Goal: Transaction & Acquisition: Subscribe to service/newsletter

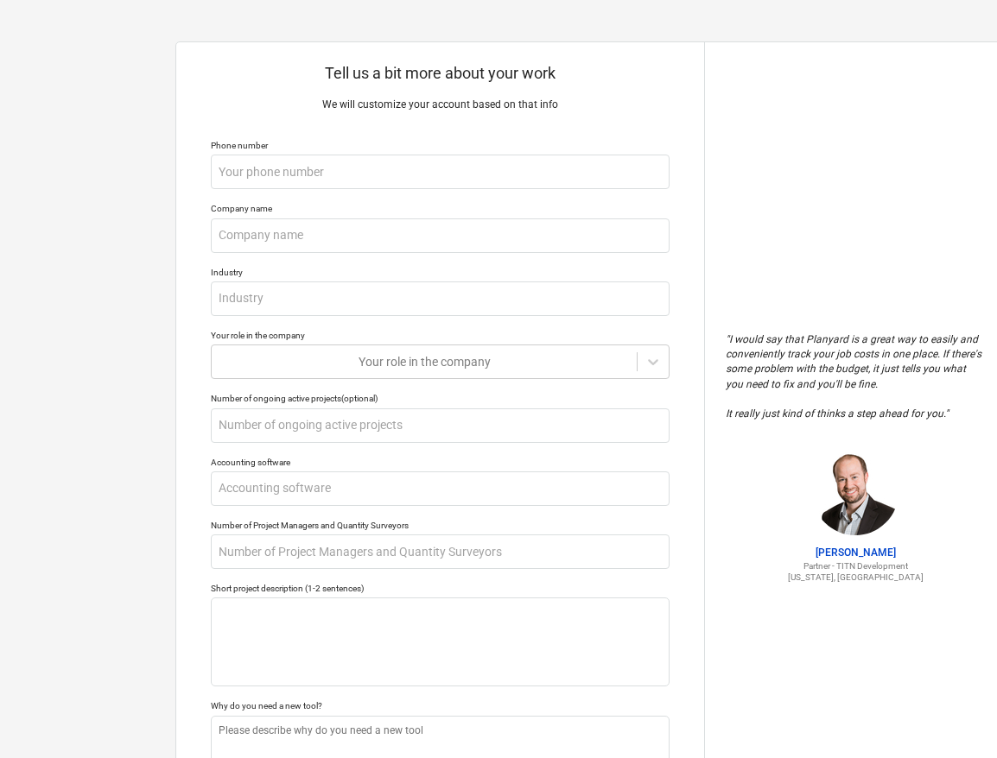
drag, startPoint x: 739, startPoint y: 244, endPoint x: 698, endPoint y: 232, distance: 42.1
click at [739, 244] on div "" I would say that Planyard is a great way to easily and conveniently track you…" at bounding box center [854, 458] width 301 height 832
click at [301, 164] on input "text" at bounding box center [440, 172] width 459 height 35
click at [270, 168] on input "text" at bounding box center [440, 172] width 459 height 35
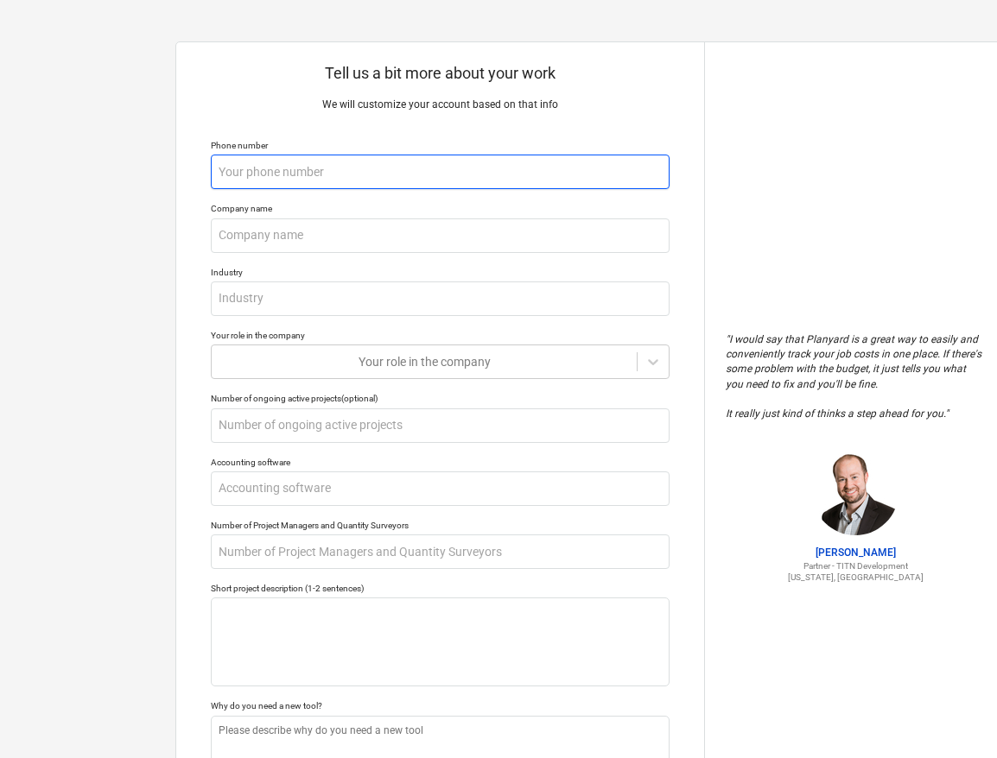
click at [270, 168] on input "text" at bounding box center [440, 172] width 459 height 35
type input "7"
type textarea "x"
type input "77"
type textarea "x"
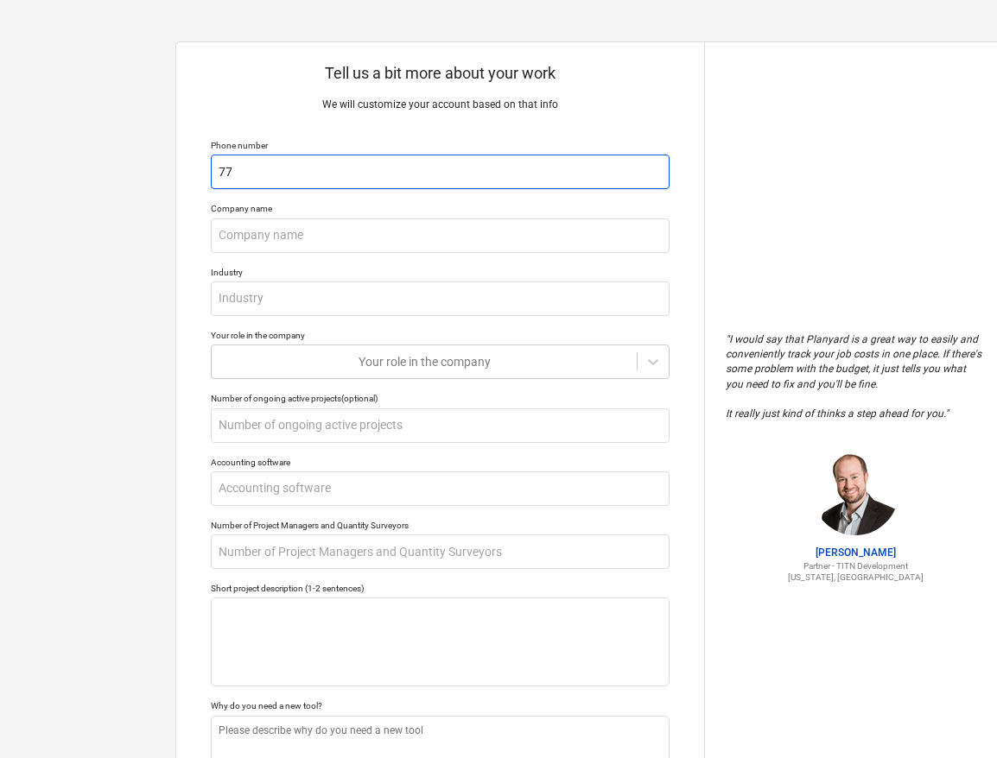
type input "775"
type textarea "x"
type input "77"
type textarea "x"
type input "7"
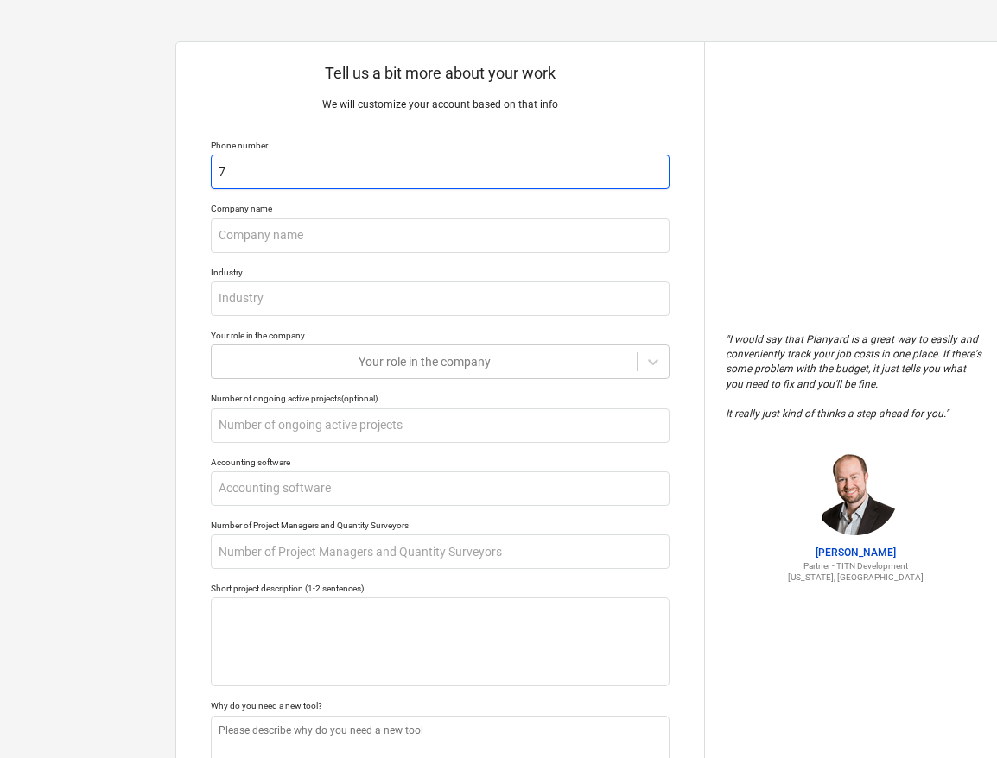
type textarea "x"
type input "+"
type textarea "x"
type input "+4"
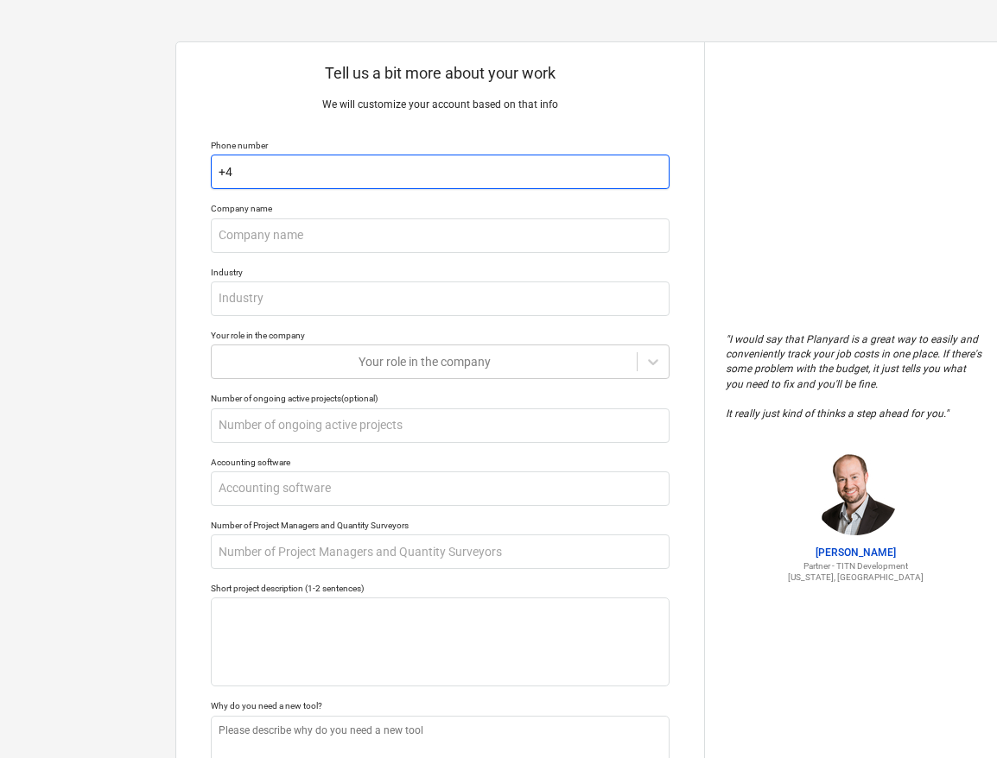
type textarea "x"
type input "+44"
type textarea "x"
type input "+447"
type textarea "x"
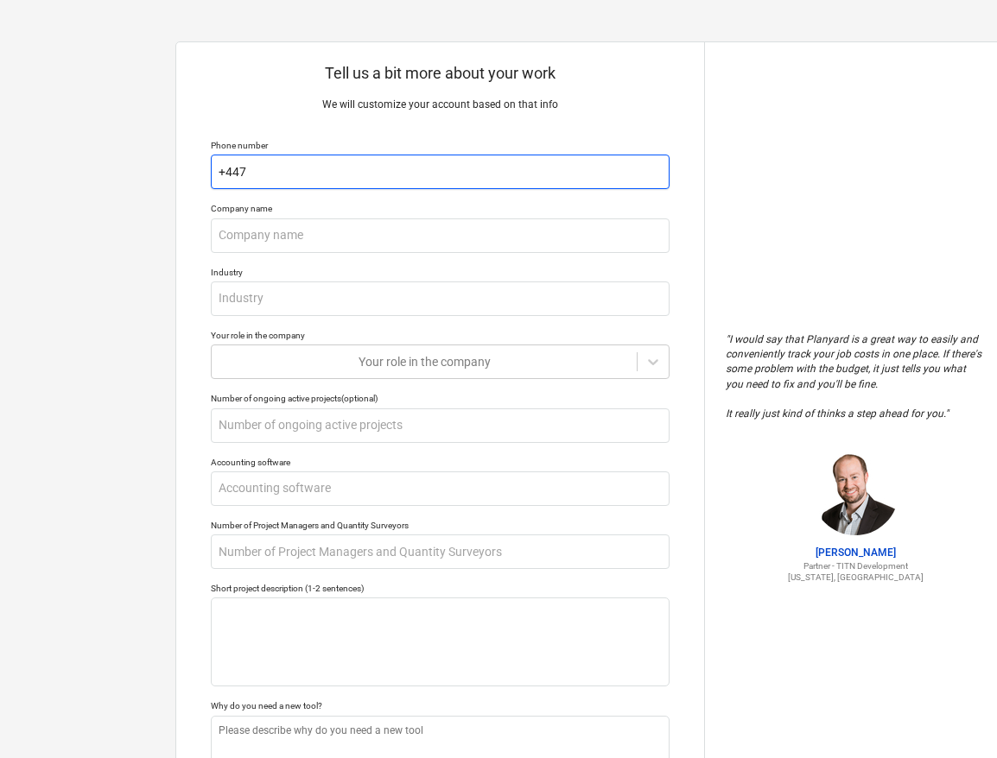
type input "+4477"
type textarea "x"
type input "+447752"
type textarea "x"
type input "+4477525"
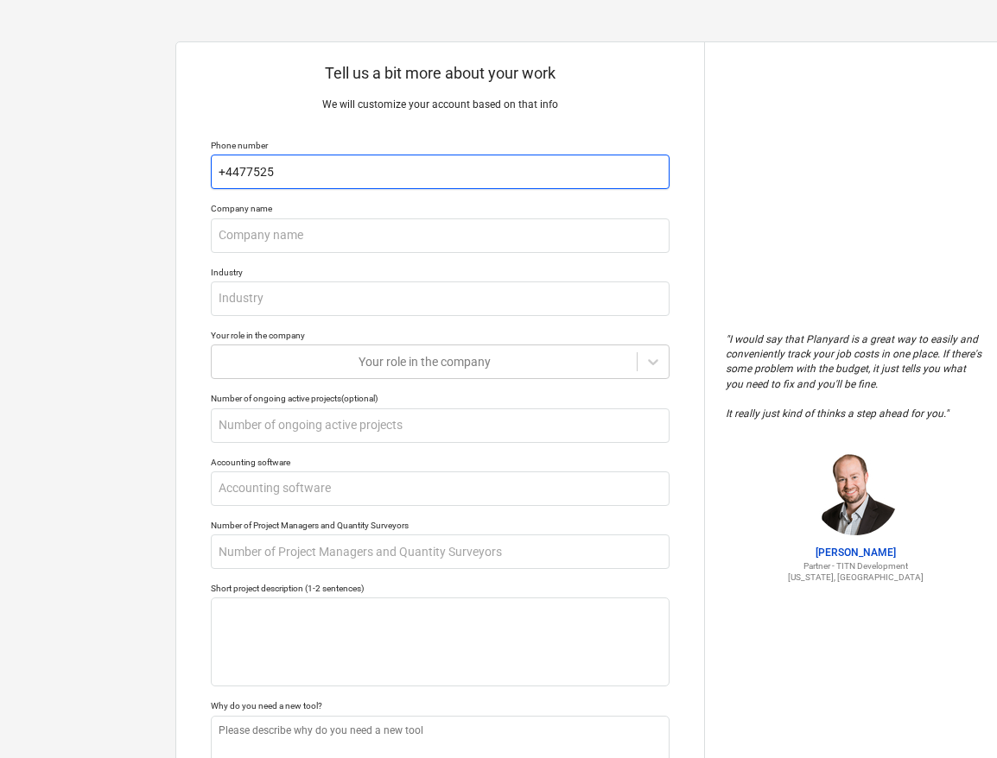
type textarea "x"
type input "+44775250"
type textarea "x"
type input "[PHONE_NUMBER]"
type textarea "x"
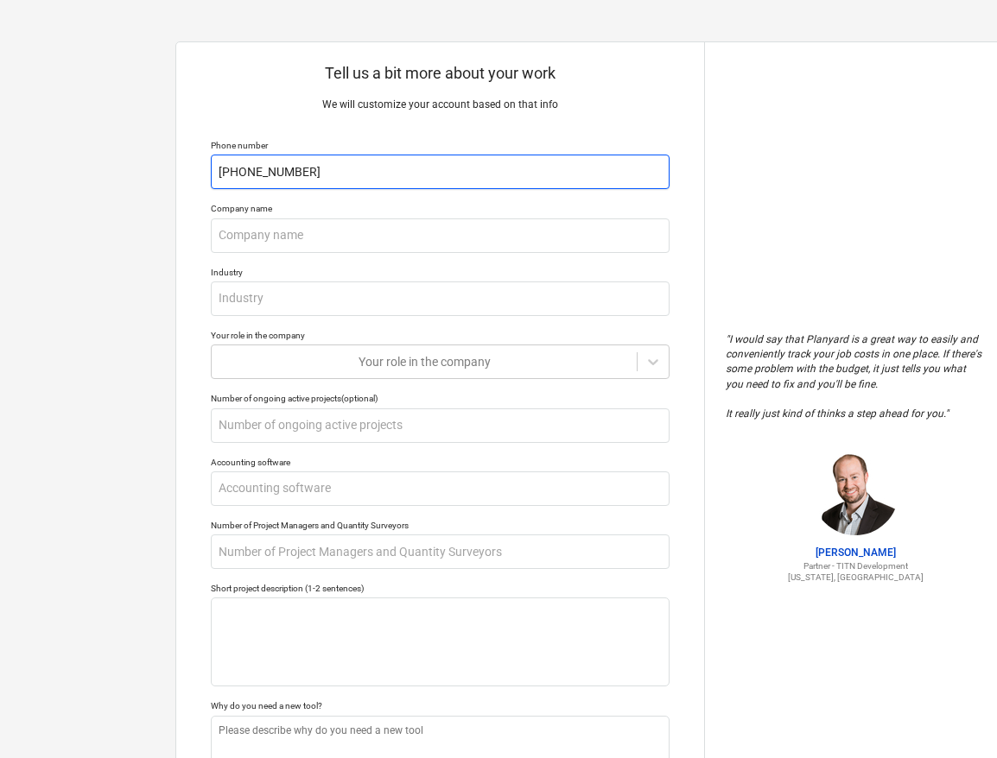
type input "[PHONE_NUMBER]"
type textarea "x"
type input "[PHONE_NUMBER]"
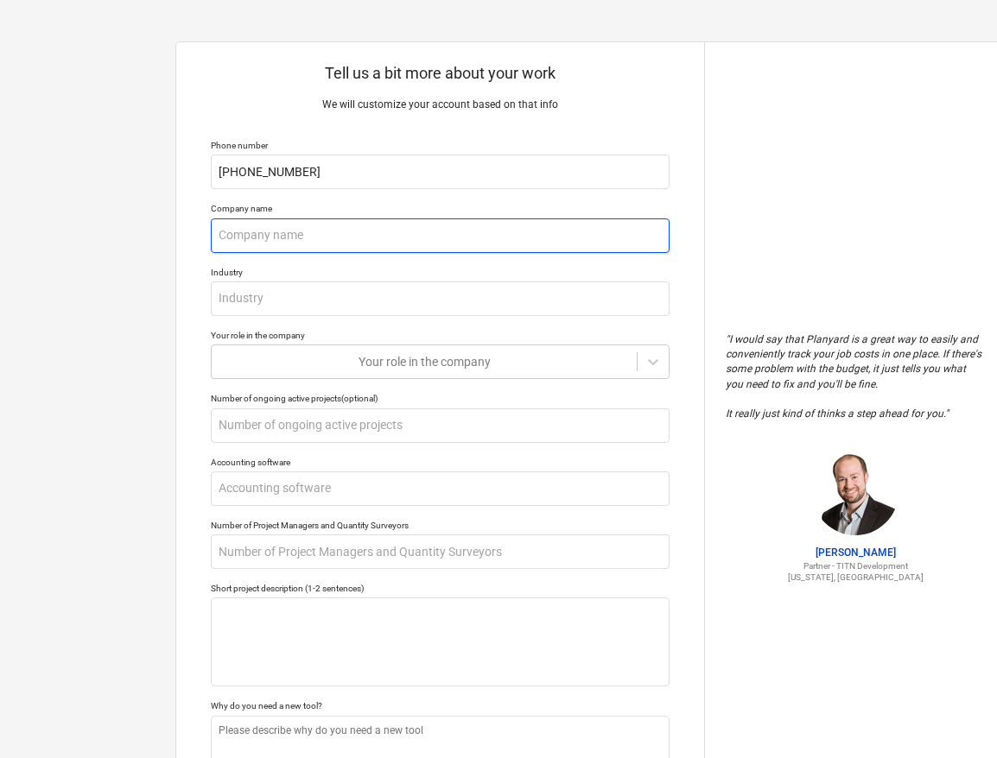
click at [268, 247] on input "text" at bounding box center [440, 236] width 459 height 35
type textarea "x"
type input "HU"
type textarea "x"
type input "HUb"
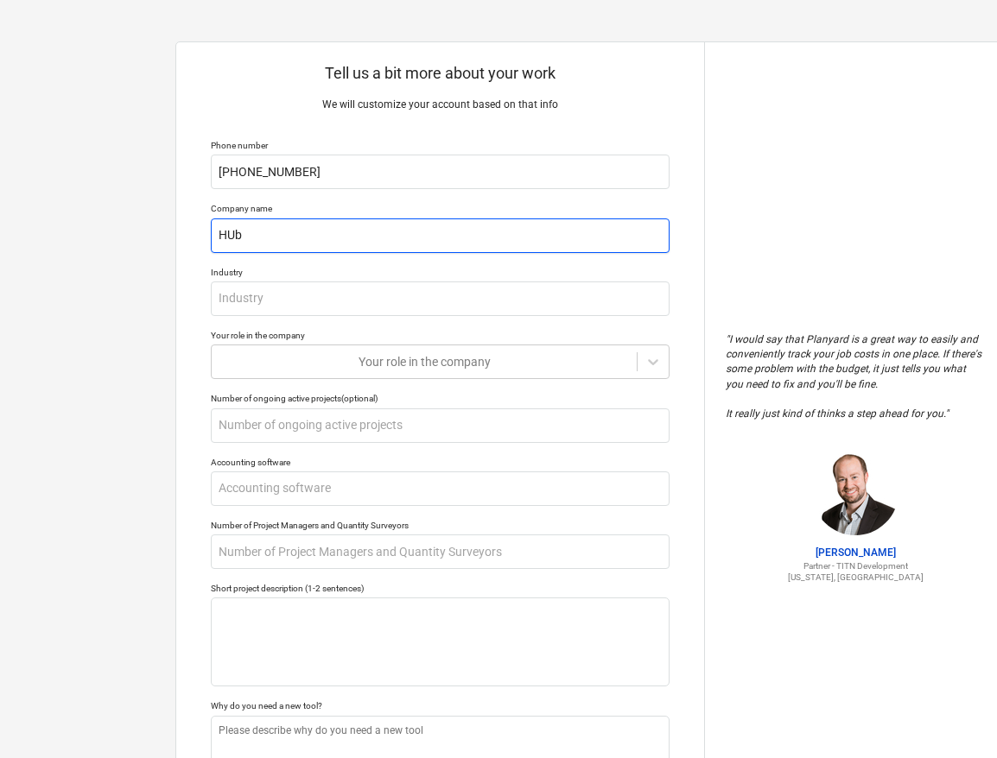
type textarea "x"
type input "HU"
type textarea "x"
type input "H"
type textarea "x"
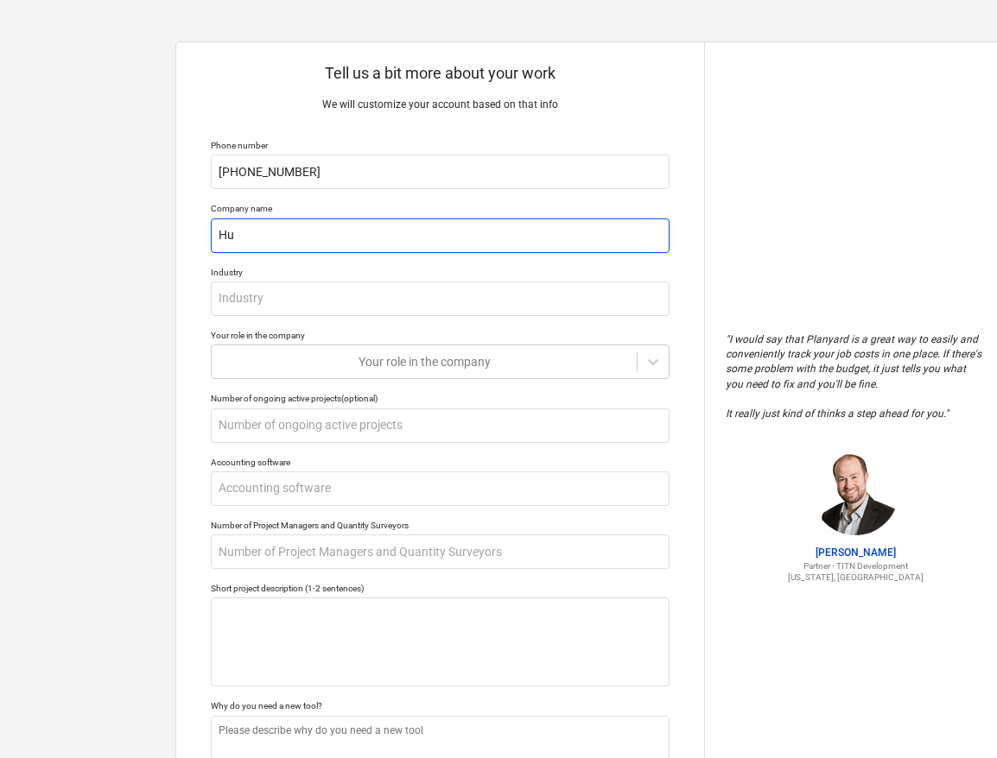
type input "Hub"
type textarea "x"
type input "Hub"
type textarea "x"
type input "Hub D"
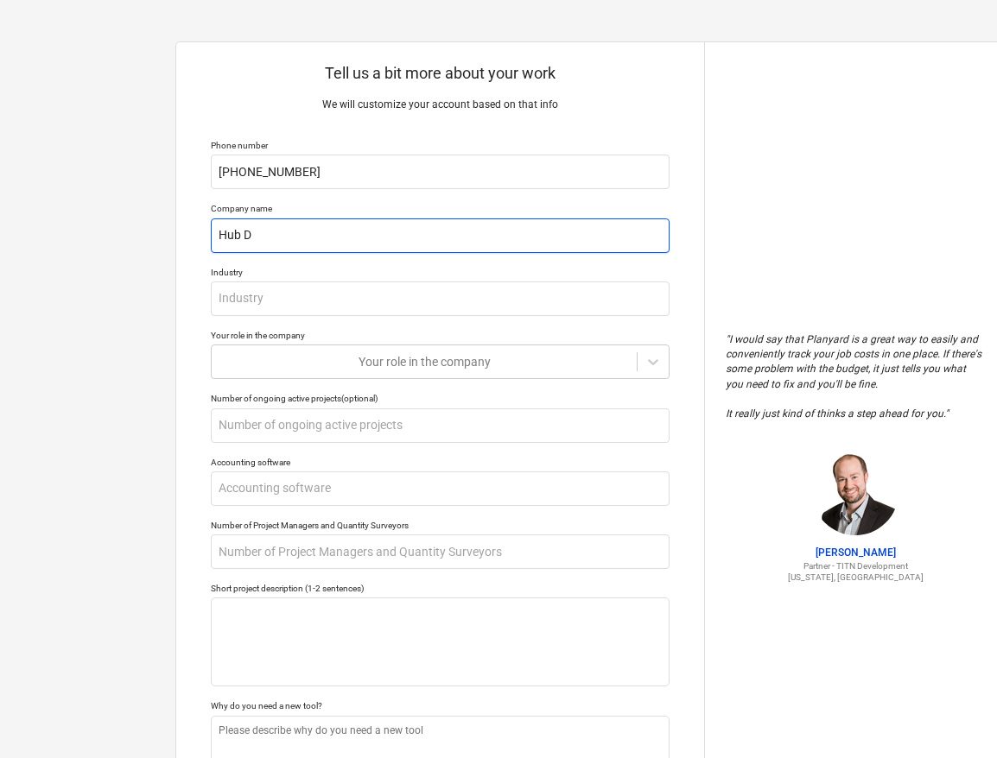
type textarea "x"
type input "Hub Des"
type textarea "x"
type input "Hub Desi"
type textarea "x"
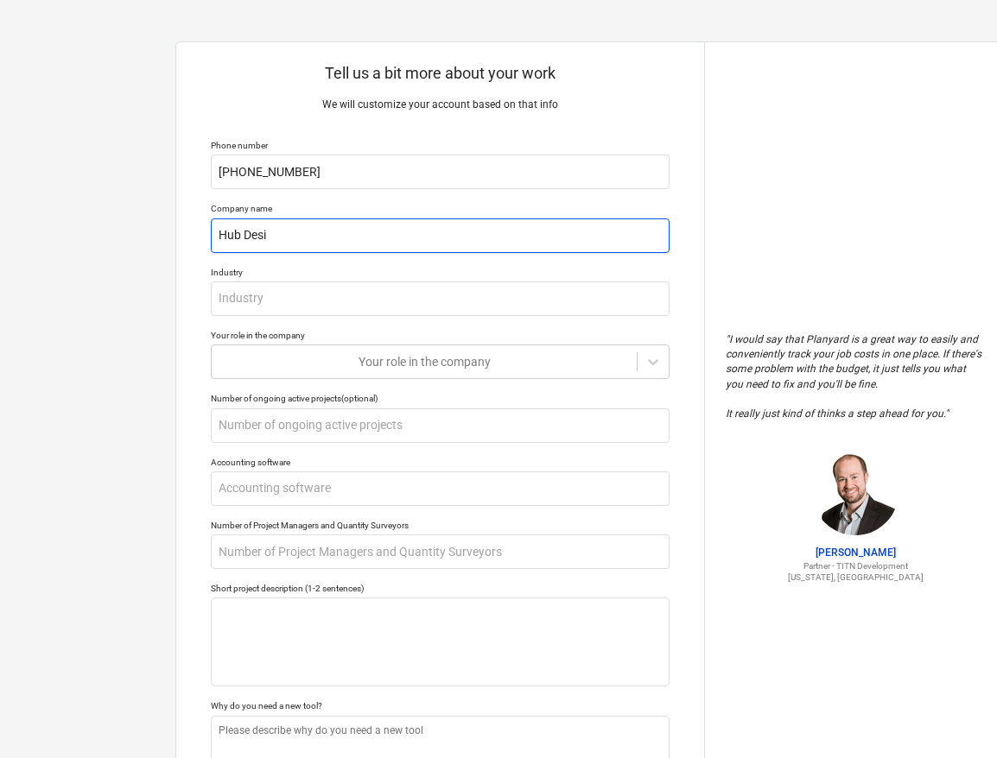
type input "Hub Desig"
type textarea "x"
type input "Hub Design"
type textarea "x"
type input "Hub Design a"
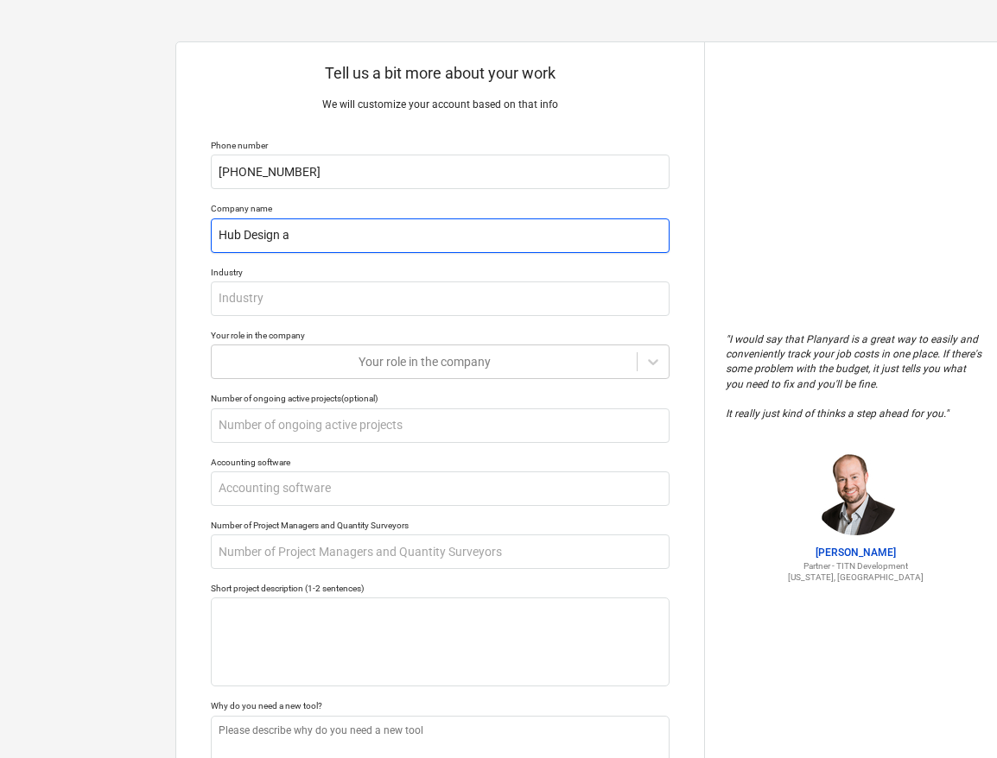
type textarea "x"
type input "Hub Design and"
type textarea "x"
type input "Hub Design and"
type textarea "x"
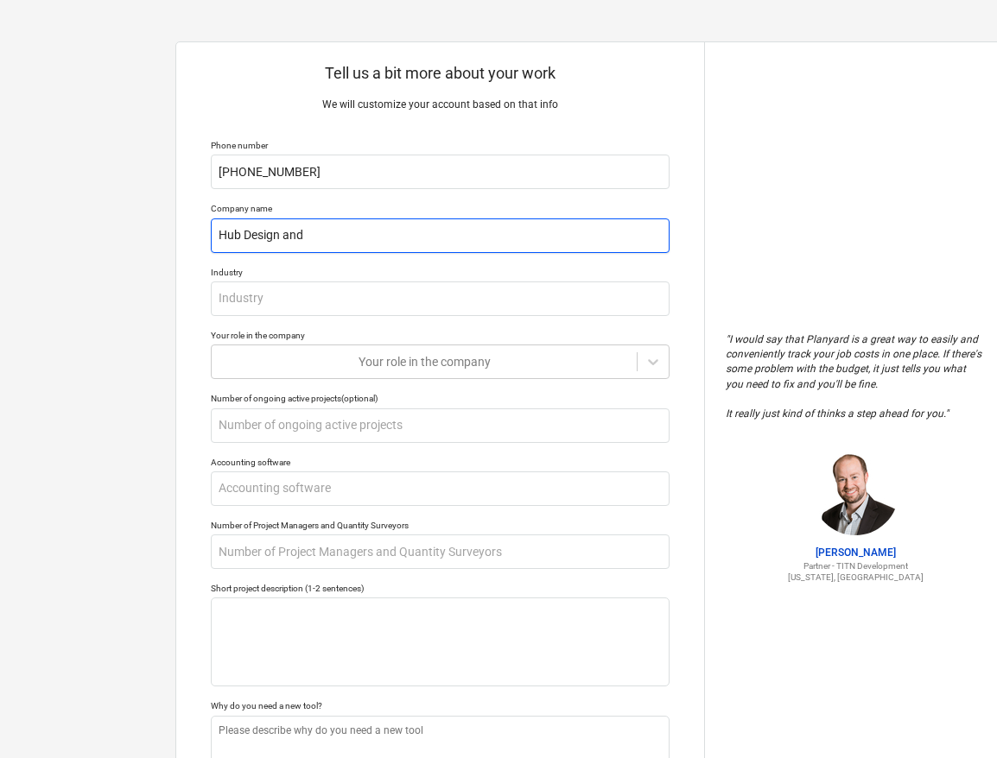
type input "Hub Design and C"
type textarea "x"
type input "Hub Design and Co"
type textarea "x"
type input "Hub Design and Con"
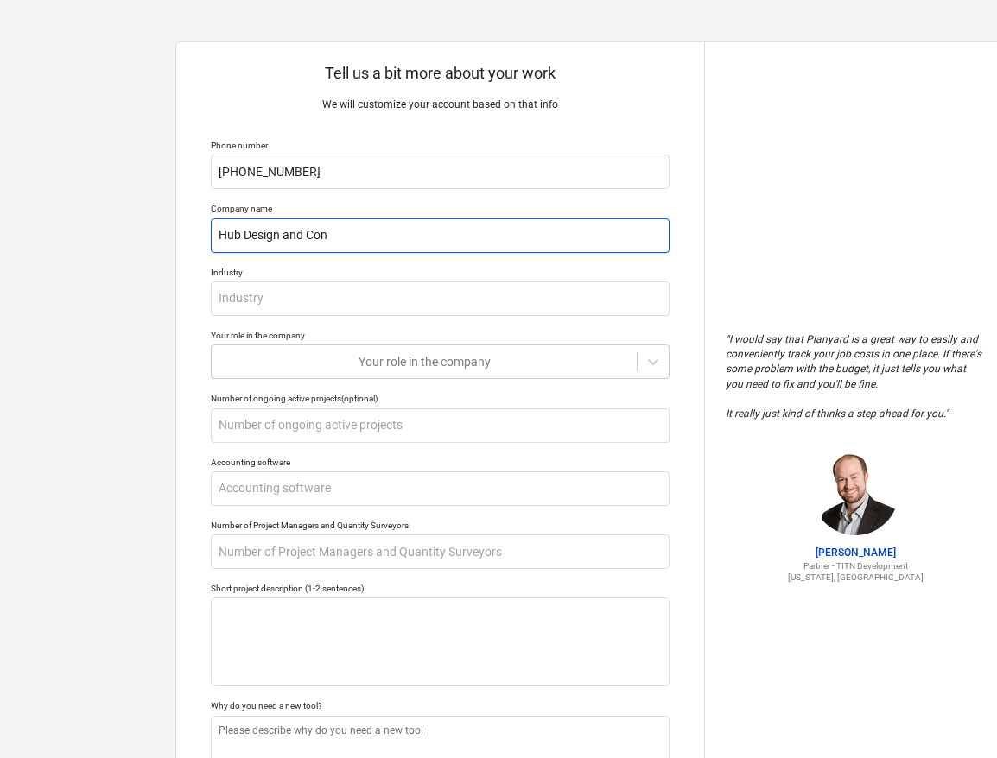
type textarea "x"
type input "Hub Design and Cons"
type textarea "x"
type input "Hub Design and Const"
type textarea "x"
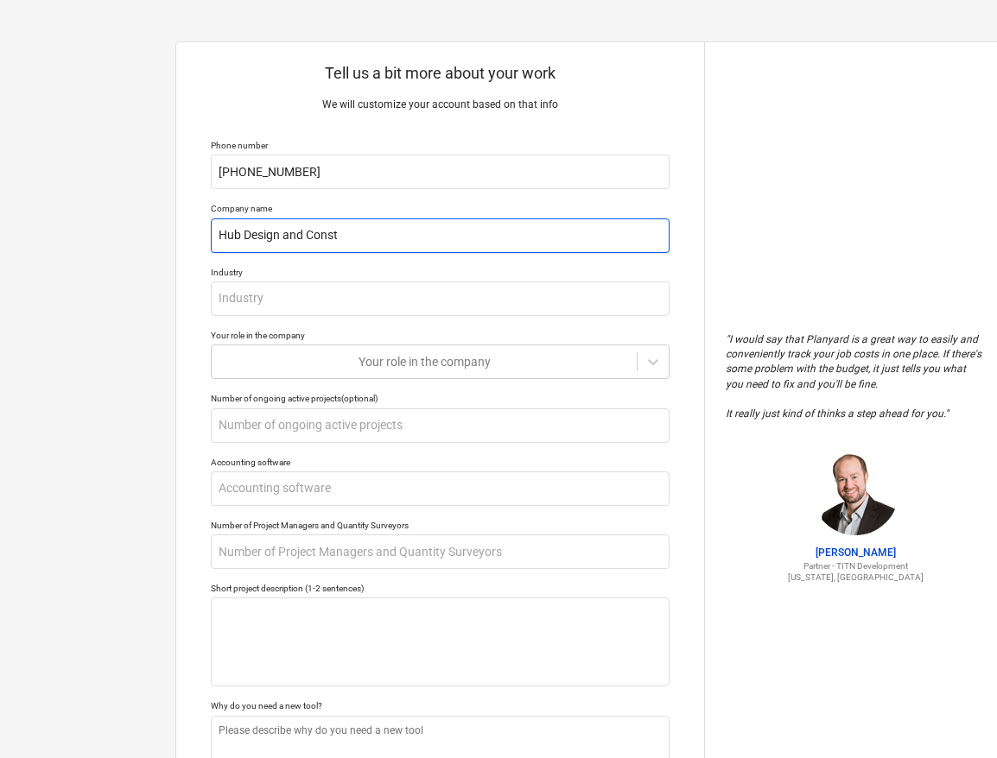
type input "Hub Design and Constr"
type textarea "x"
type input "Hub Design and Constri"
type textarea "x"
type input "Hub Design and Constr"
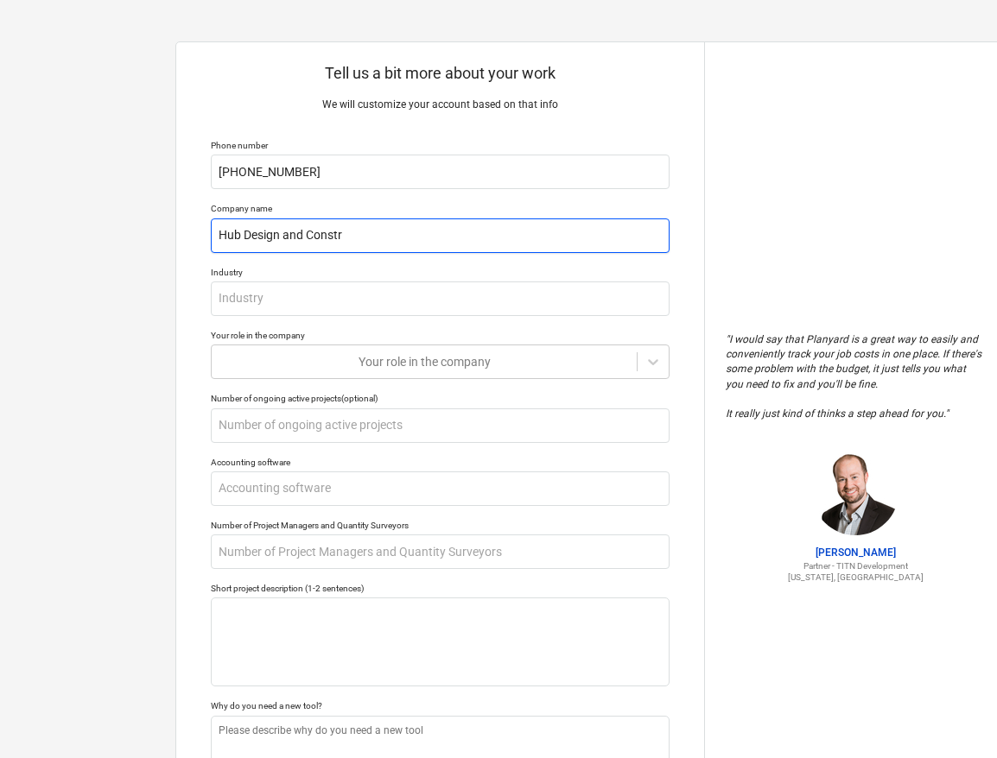
type textarea "x"
type input "Hub Design and Constru"
type textarea "x"
type input "Hub Design and Construc"
type textarea "x"
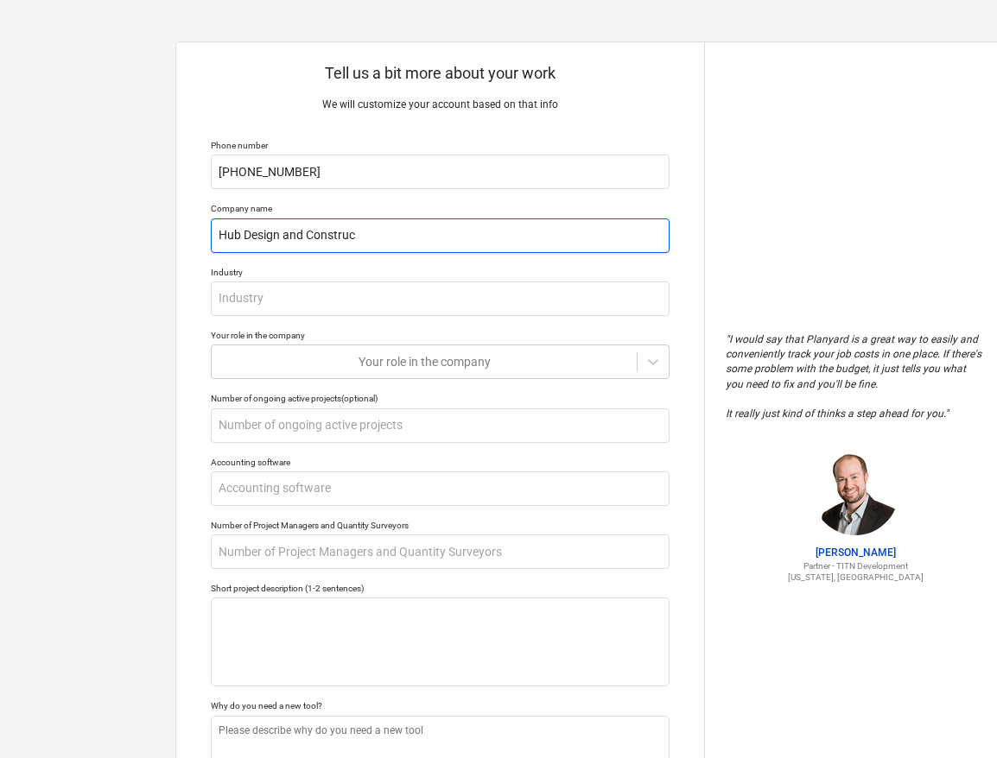
type input "Hub Design and Construct"
type textarea "x"
type input "Hub Design and Constructi"
type textarea "x"
type input "Hub Design and Construction"
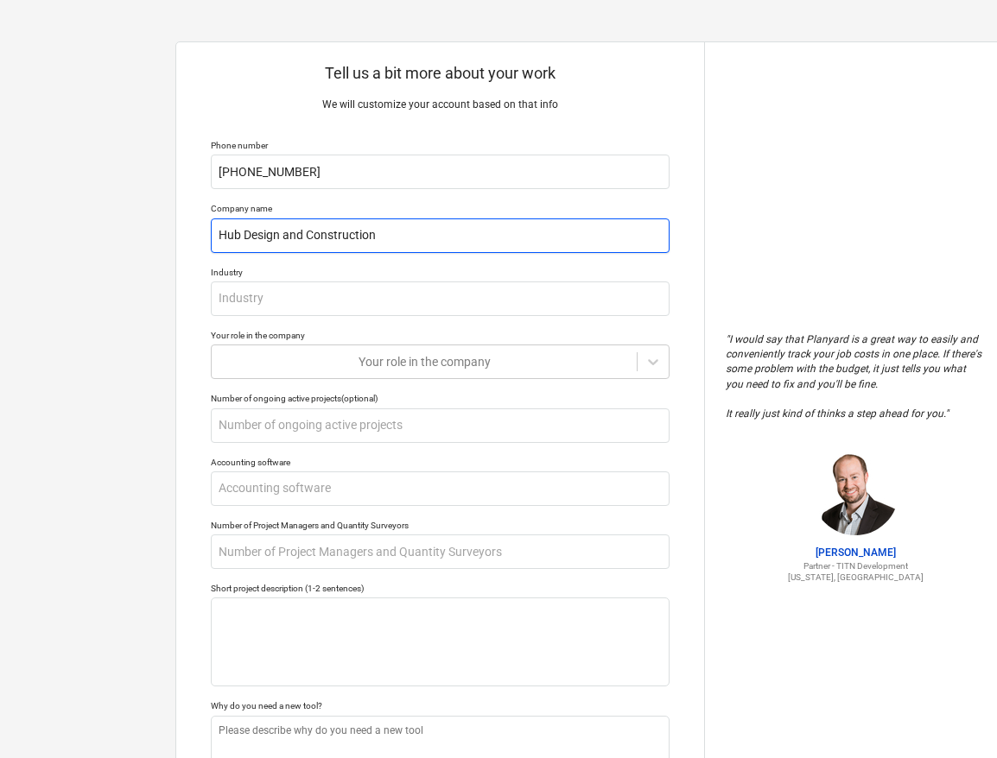
type textarea "x"
type input "Hub Design and Construction"
type textarea "x"
type input "Hub Design and Construction C"
type textarea "x"
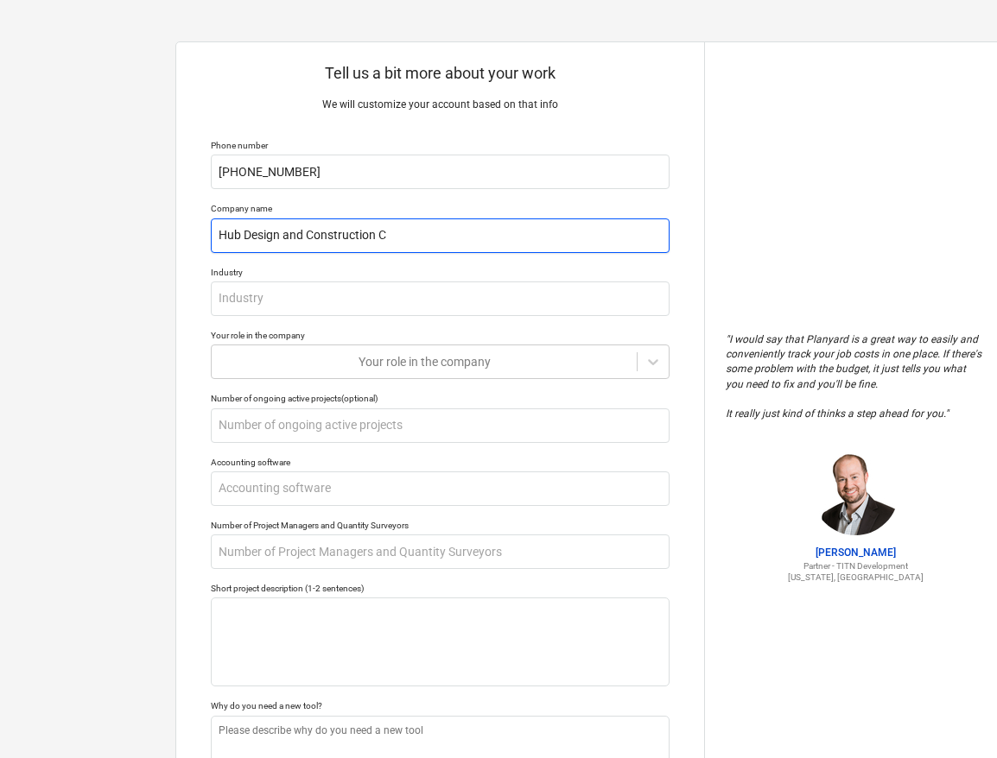
type input "Hub Design and Construction Co"
type textarea "x"
type input "Hub Design and Construction Comp"
type textarea "x"
type input "Hub Design and Construction Compa"
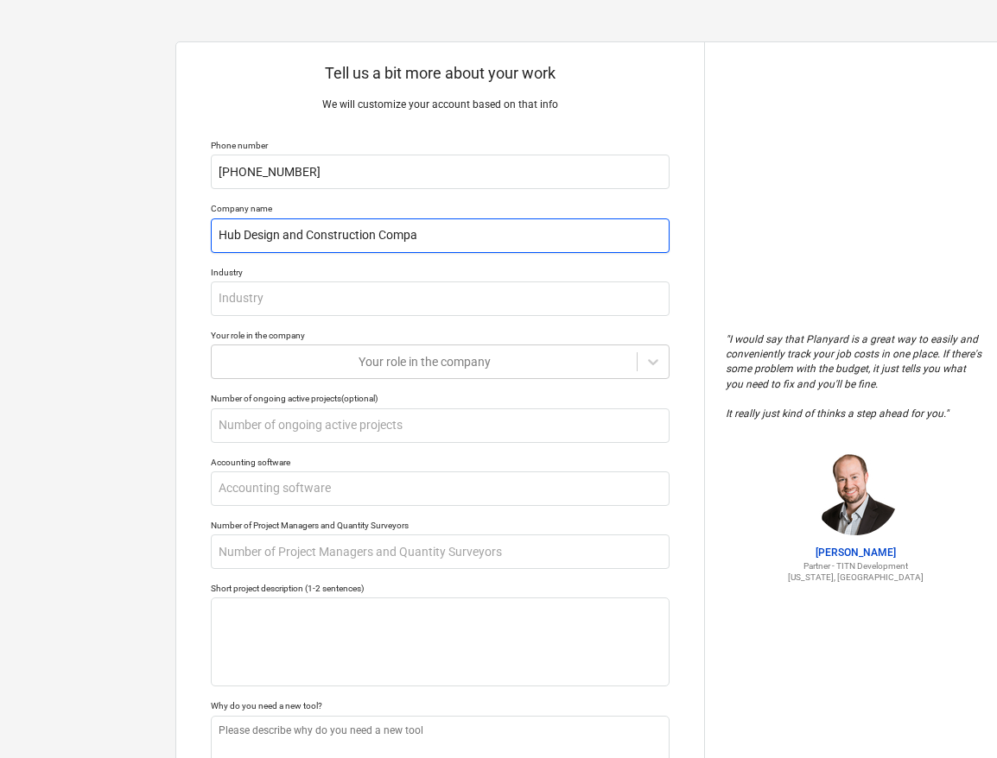
type textarea "x"
type input "Hub Design and Construction Compan"
type textarea "x"
type input "Hub Design and Construction Company"
type textarea "x"
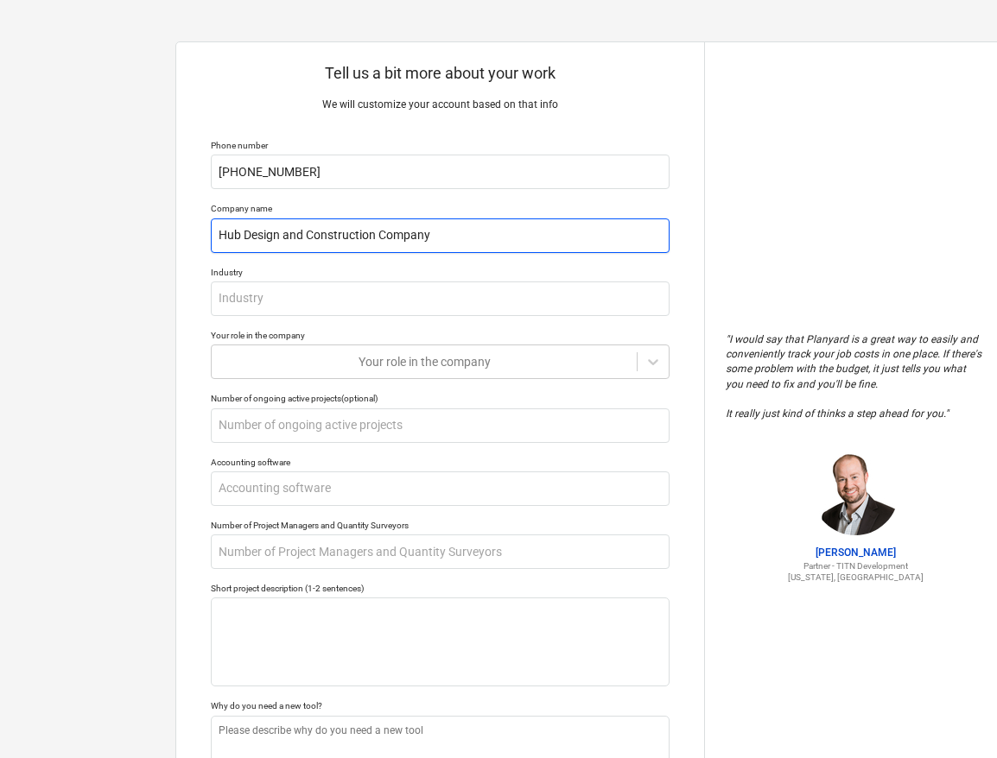
type input "Hub Design and Construction Company"
type textarea "x"
type input "Hub Design and Construction Company"
type textarea "x"
type input "Hub Design and Construction Compan"
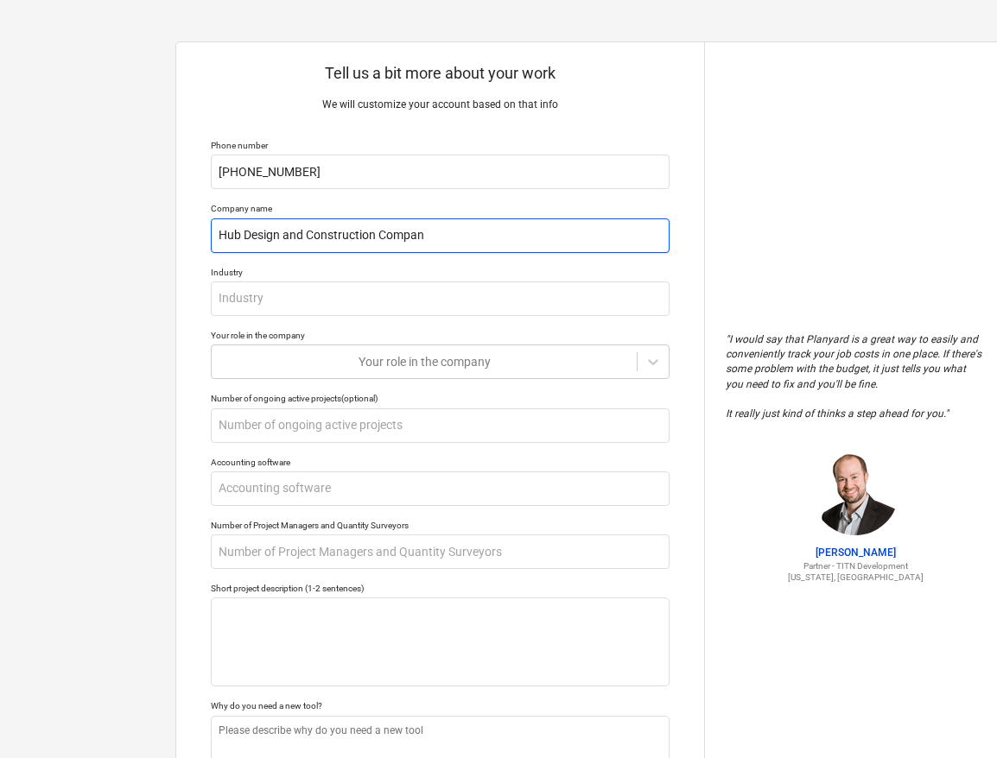
type textarea "x"
type input "Hub Design and Construction Compa"
type textarea "x"
type input "Hub Design and Construction Comp"
type textarea "x"
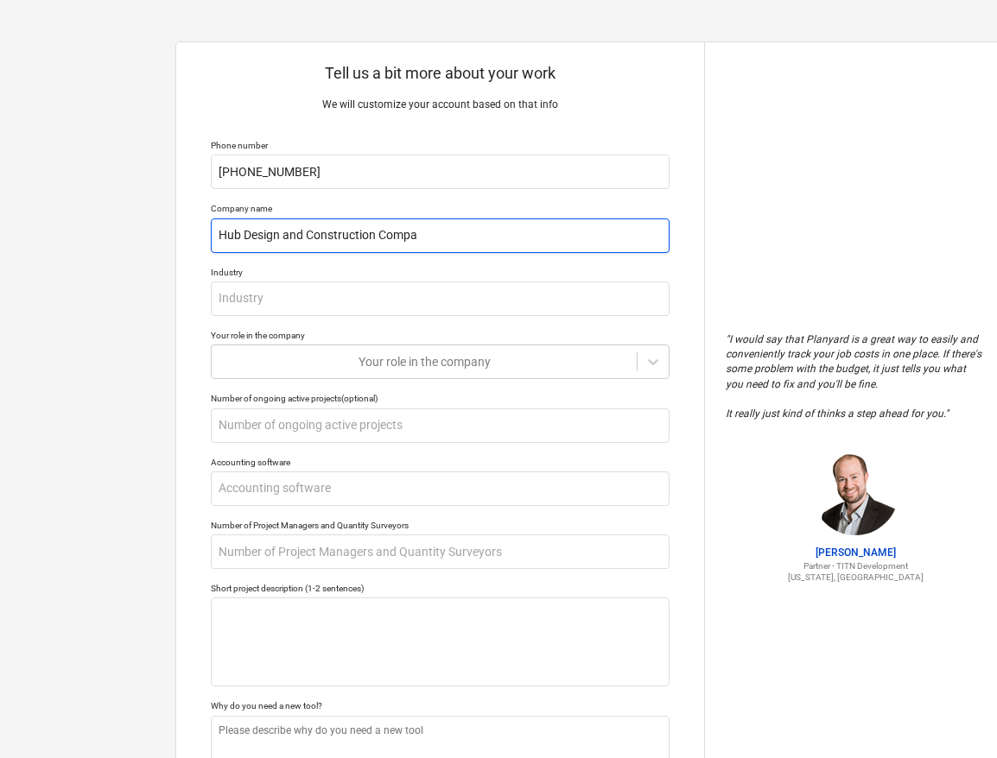
type input "Hub Design and Construction Compan"
type textarea "x"
type input "Hub Design and Construction Company"
type textarea "x"
type input "Hub Design and Construction Company"
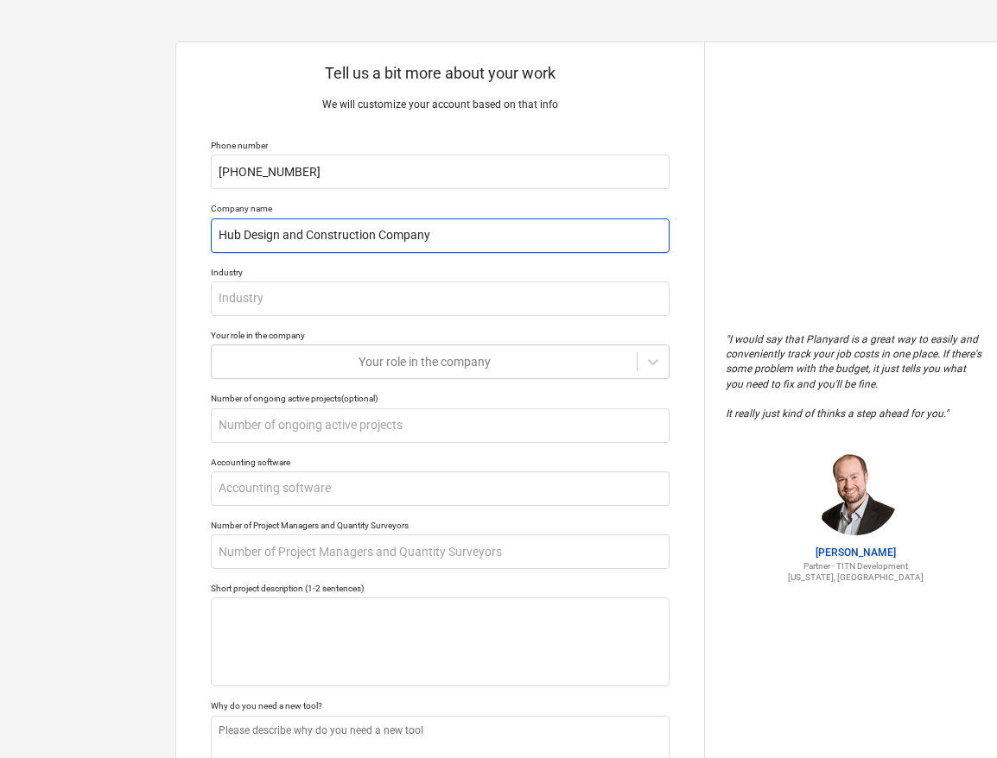
type textarea "x"
type input "Hub Design and Construction Company L"
type textarea "x"
type input "Hub Design and Construction Company Lt"
type textarea "x"
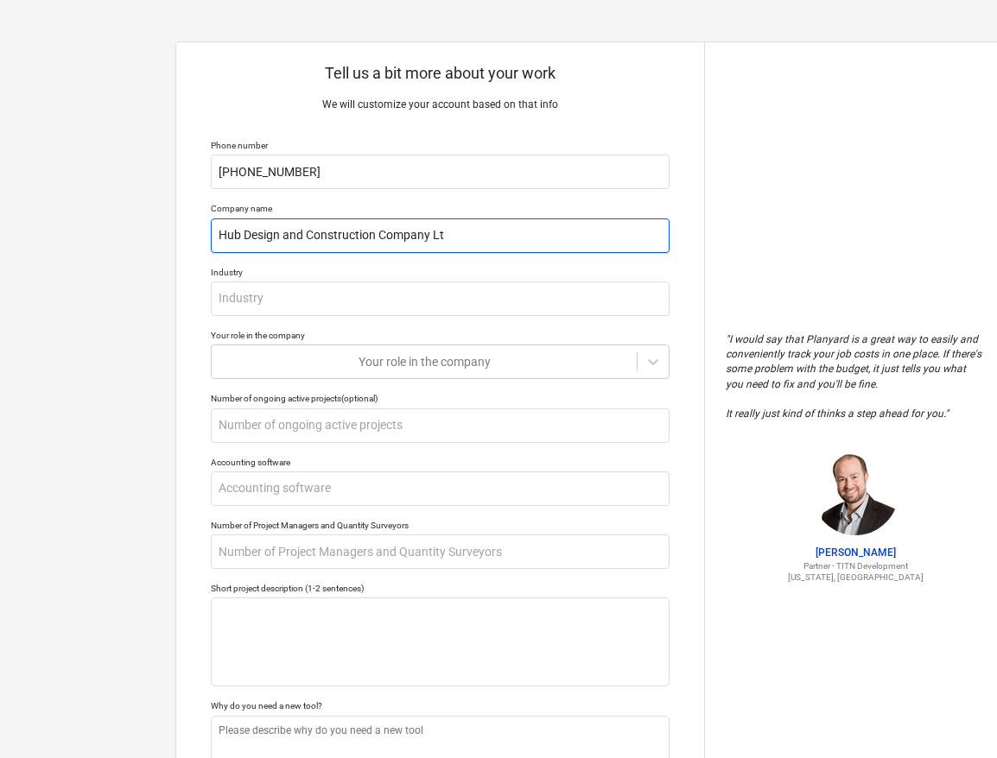
type input "Hub Design and Construction Company Ltd"
type textarea "x"
type input "Hub Design and Construction Company Ltd"
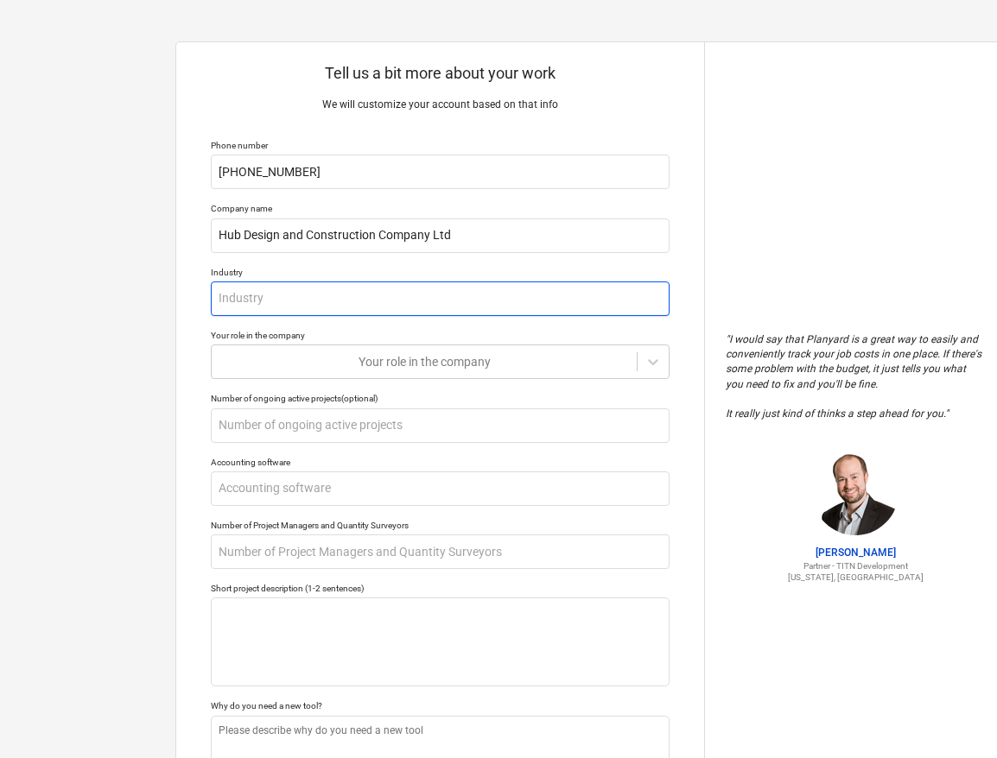
click at [289, 298] on input "text" at bounding box center [440, 299] width 459 height 35
type textarea "x"
type input "C"
type textarea "x"
type input "Co"
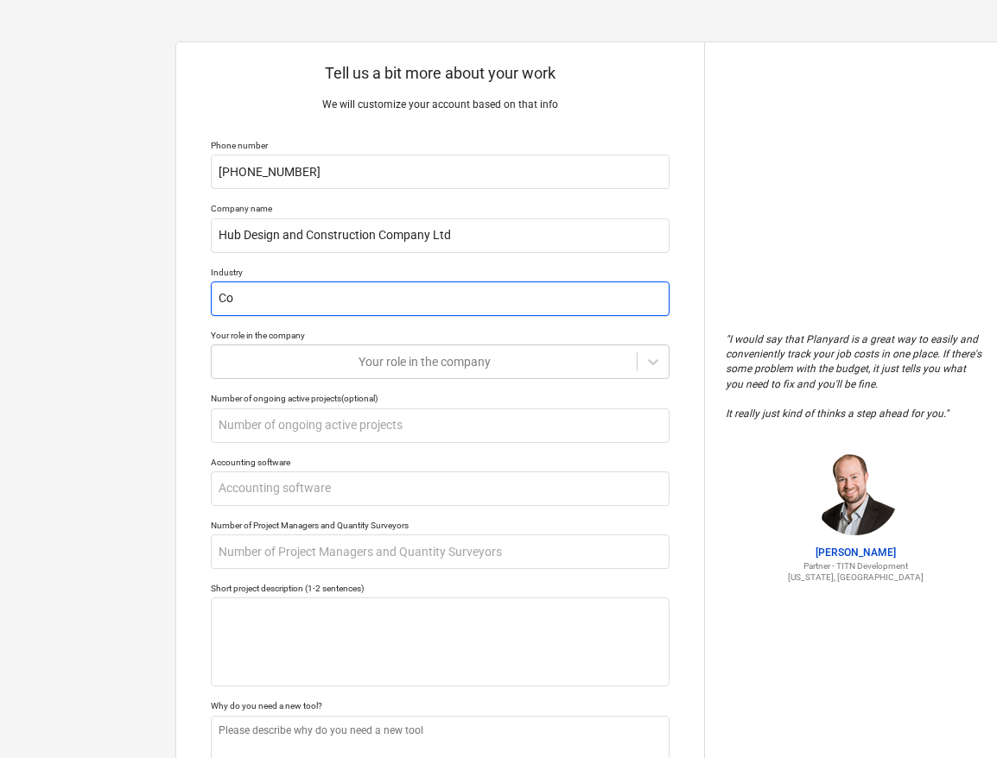
type textarea "x"
type input "Con"
type textarea "x"
type input "Cons"
type textarea "x"
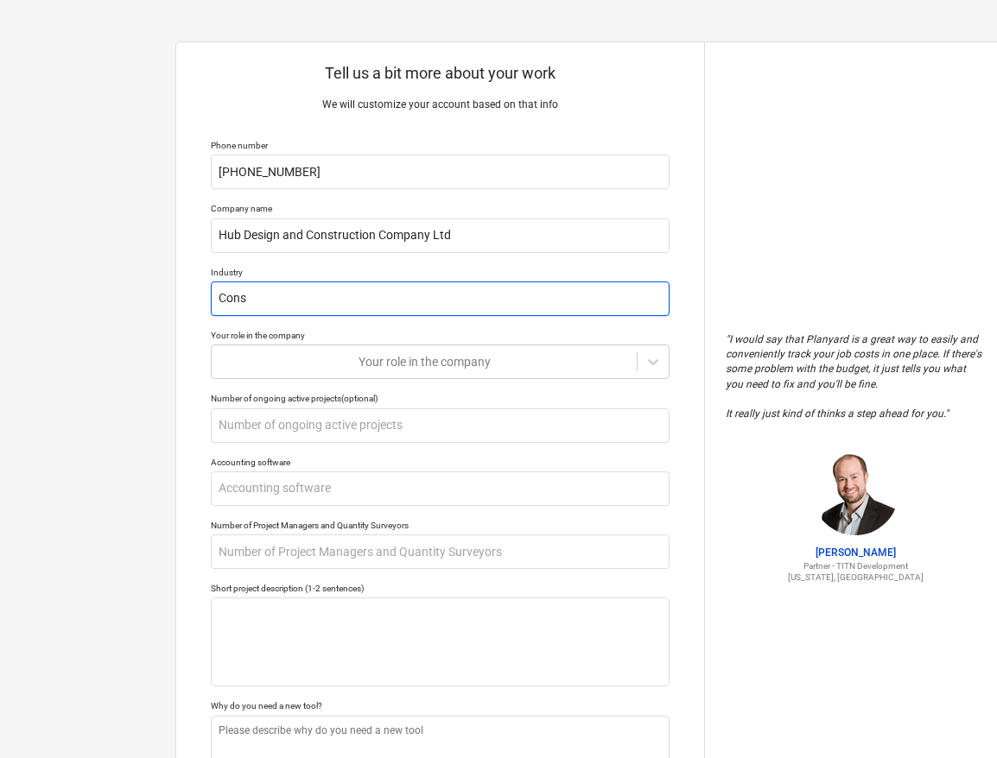
type input "Const"
type textarea "x"
type input "Constru"
type textarea "x"
type input "Construc"
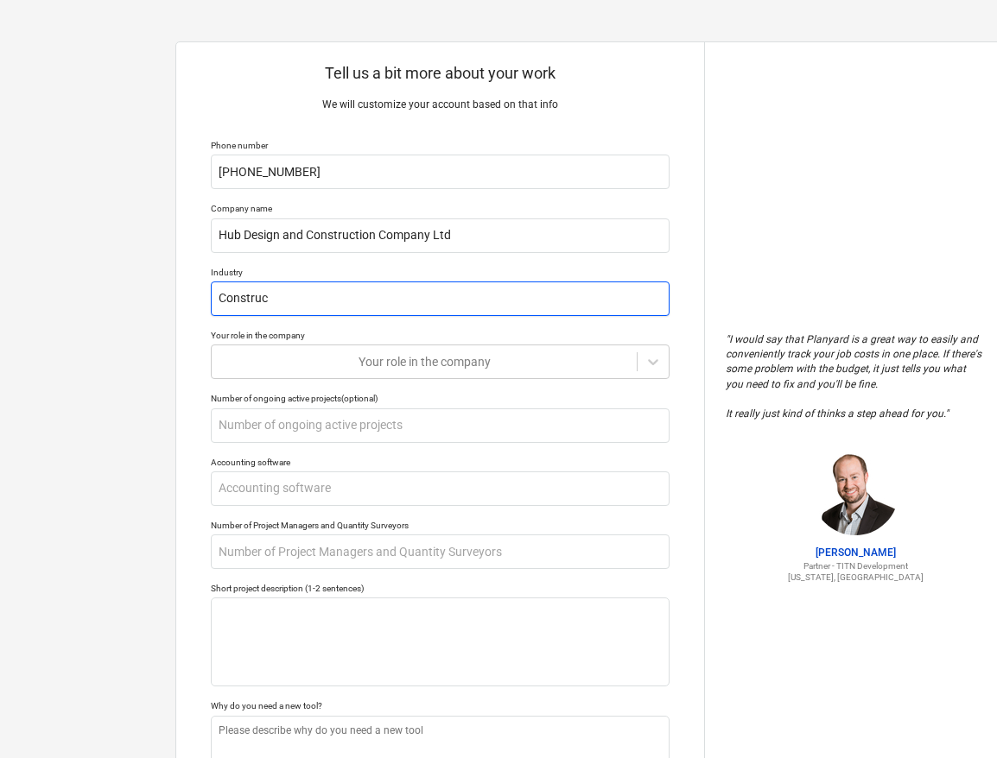
type textarea "x"
type input "Construct"
type textarea "x"
type input "Constructio"
type textarea "x"
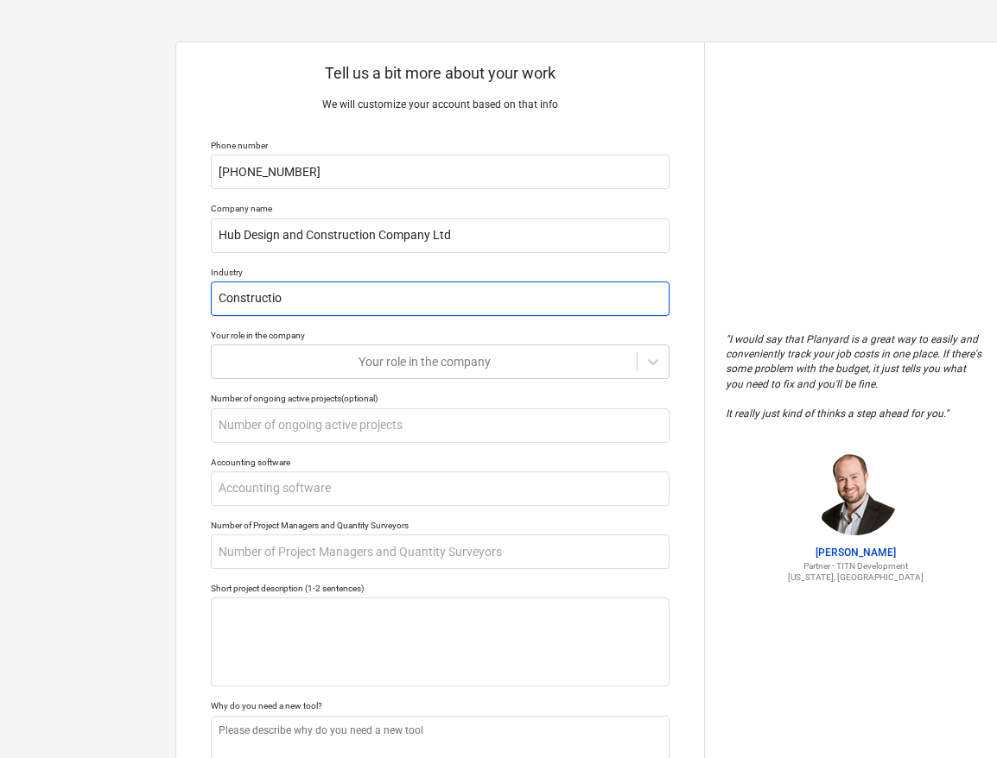
type input "Construction"
type textarea "x"
type input "Construction"
click at [648, 367] on icon at bounding box center [652, 361] width 17 height 17
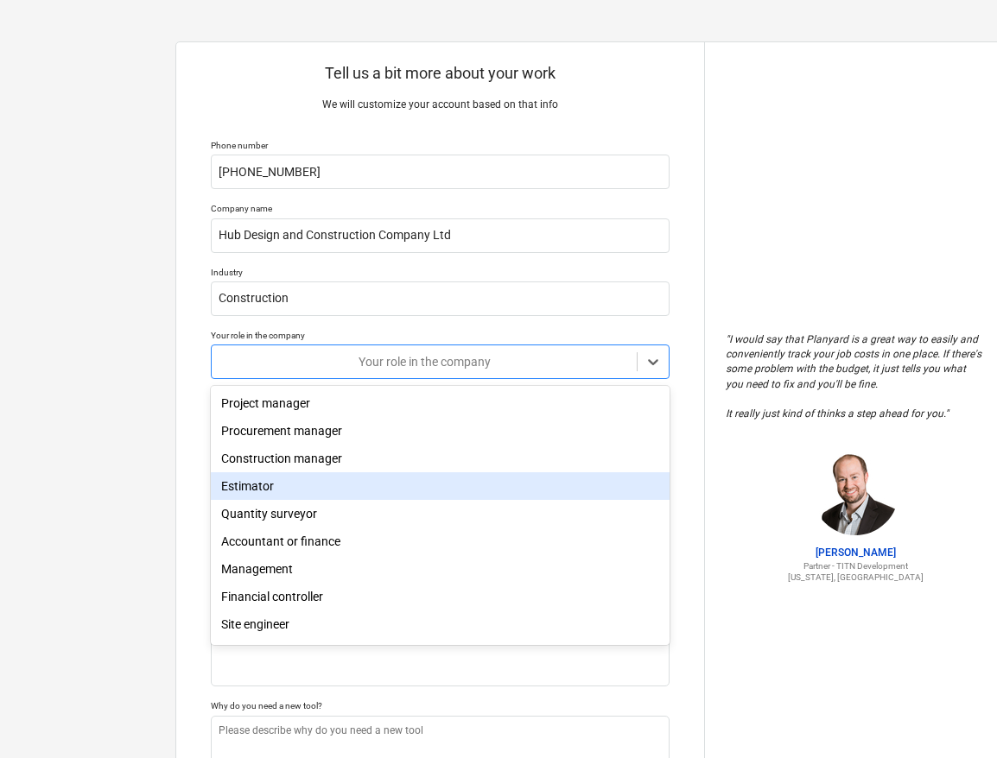
scroll to position [61, 0]
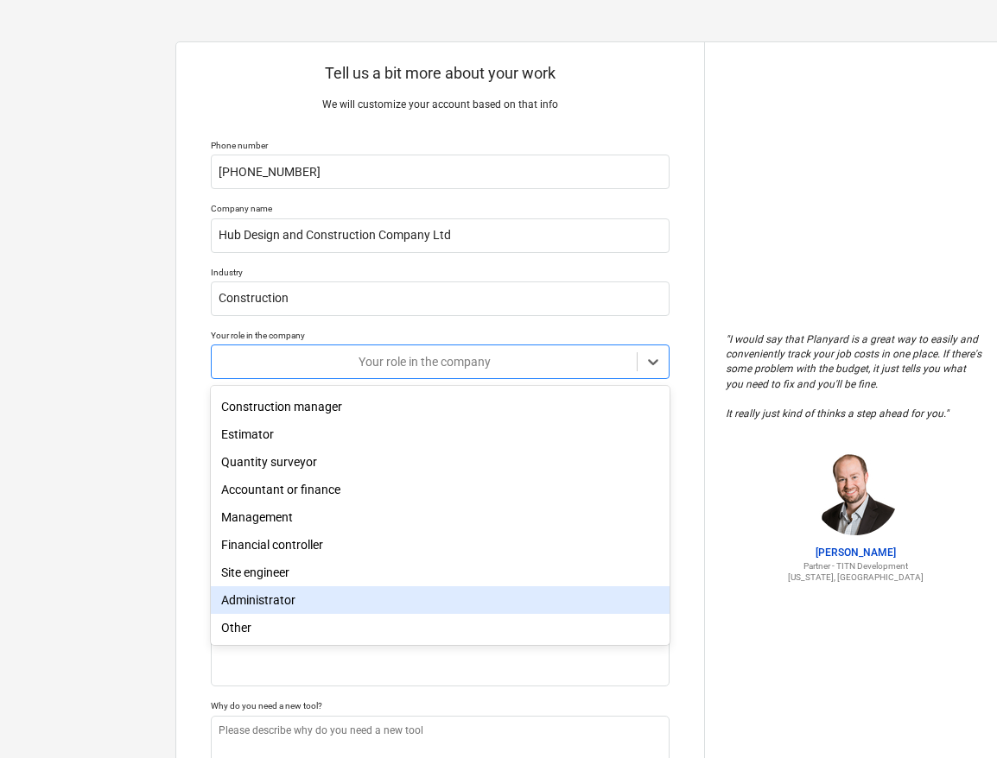
click at [280, 606] on div "Administrator" at bounding box center [440, 601] width 459 height 28
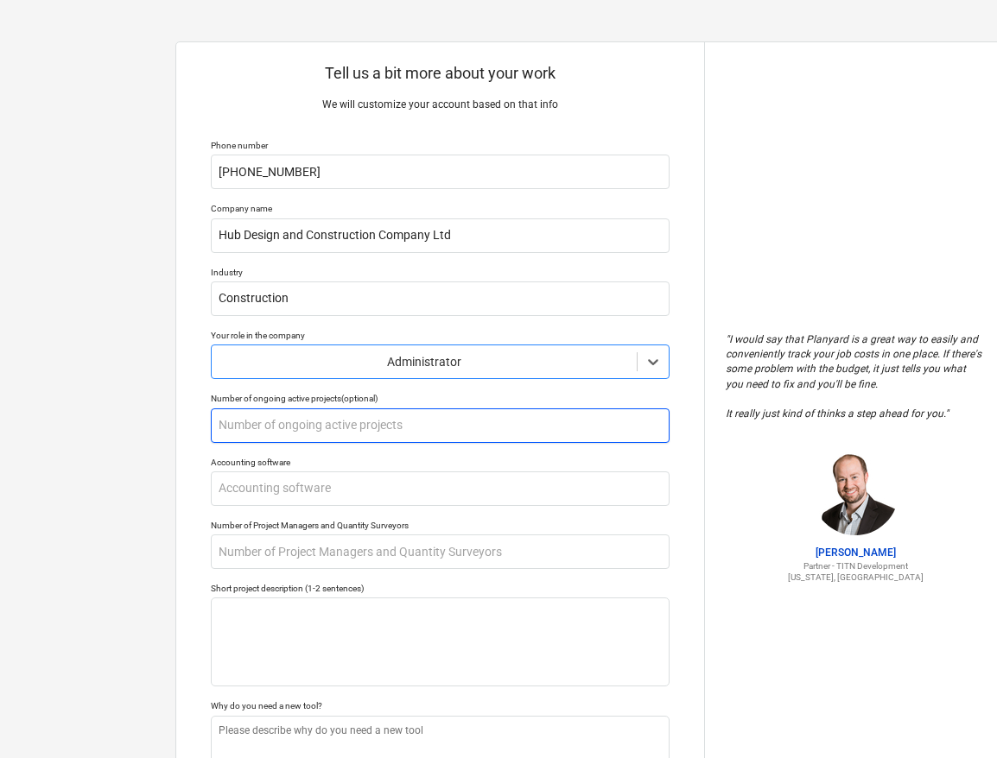
click at [310, 429] on input "text" at bounding box center [440, 426] width 459 height 35
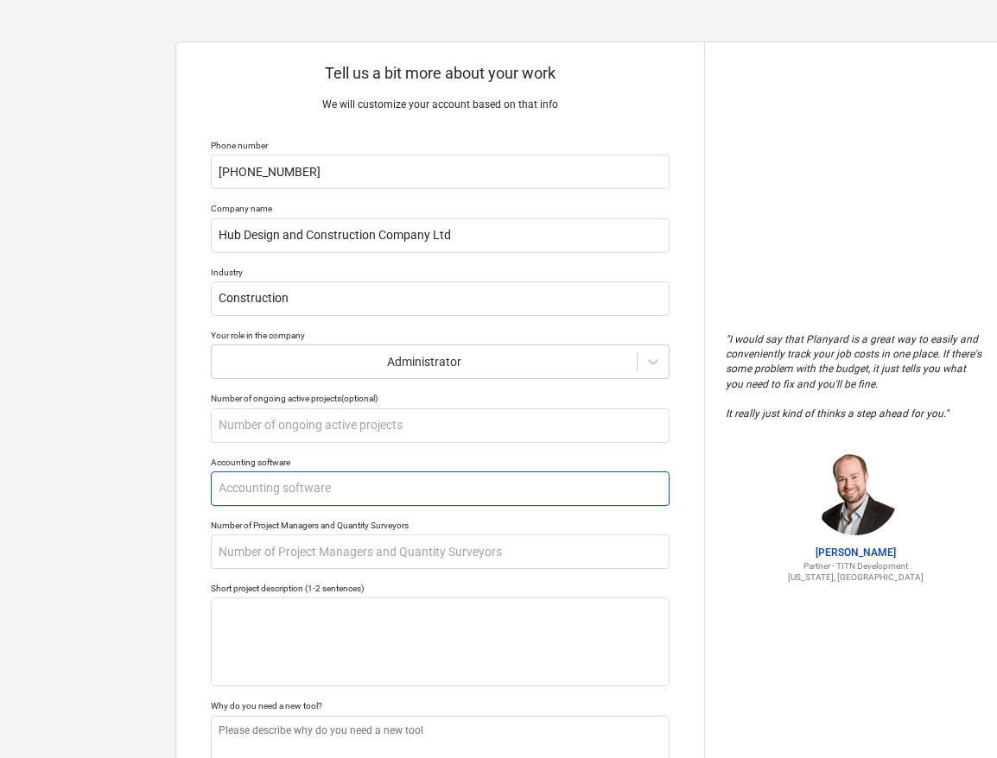
click at [288, 485] on input "text" at bounding box center [440, 489] width 459 height 35
type textarea "x"
type input "Q"
type textarea "x"
type input "Qu"
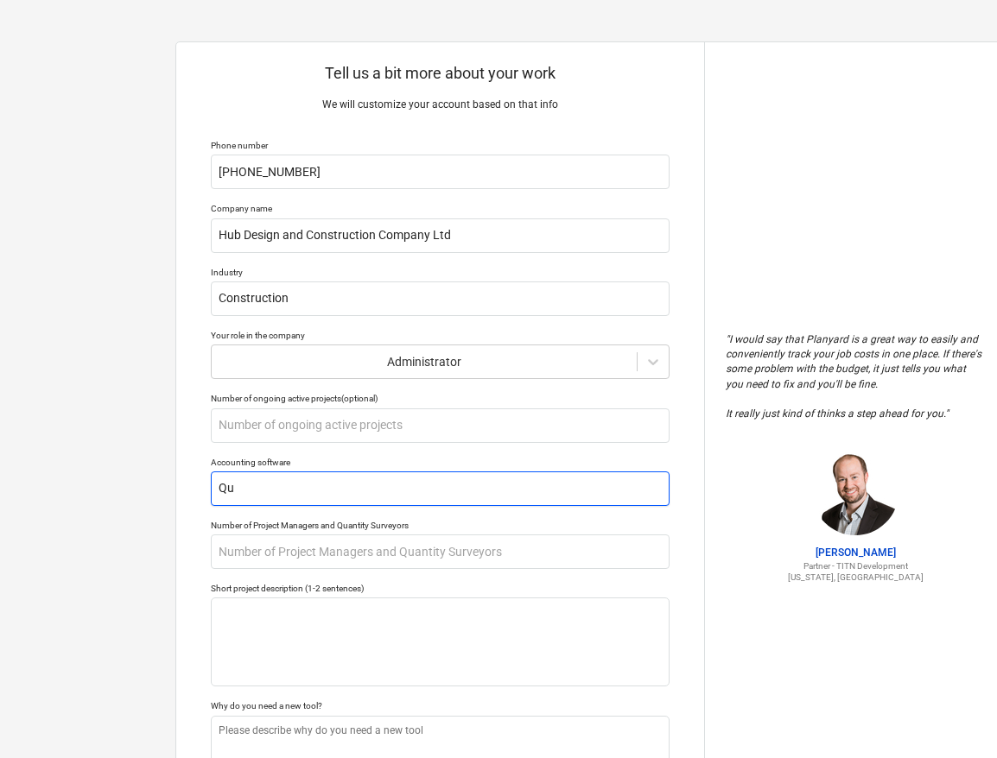
type textarea "x"
type input "Qui"
type textarea "x"
type input "Quick"
type textarea "x"
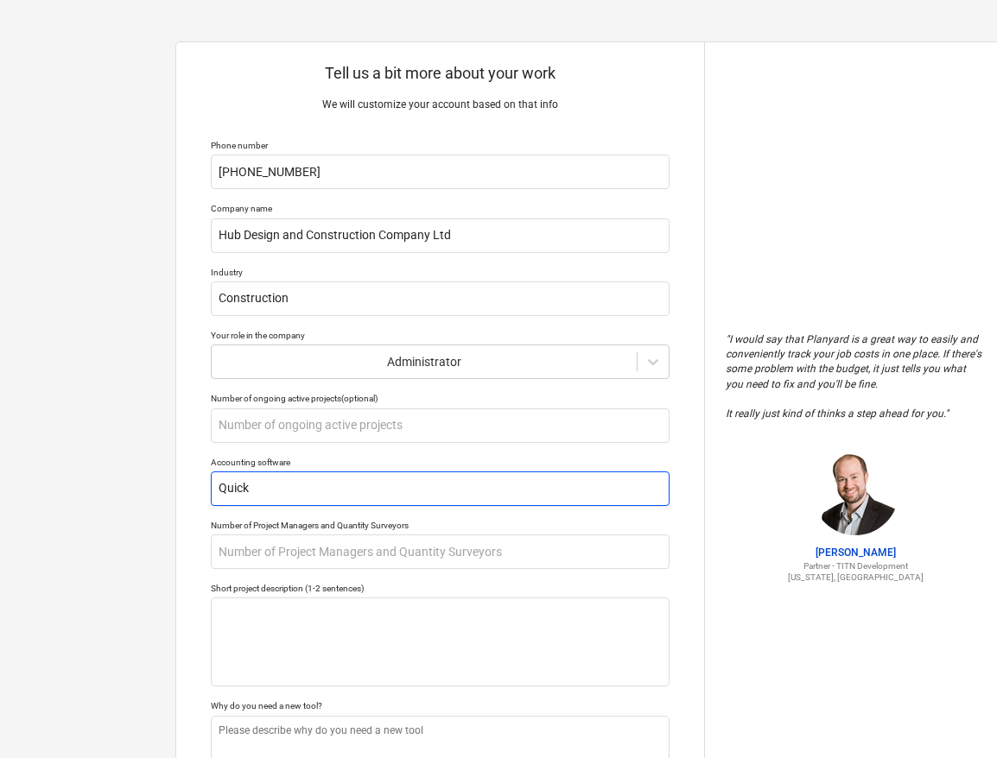
type input "Quickb"
type textarea "x"
type input "Quickbo"
type textarea "x"
type input "Quickboo"
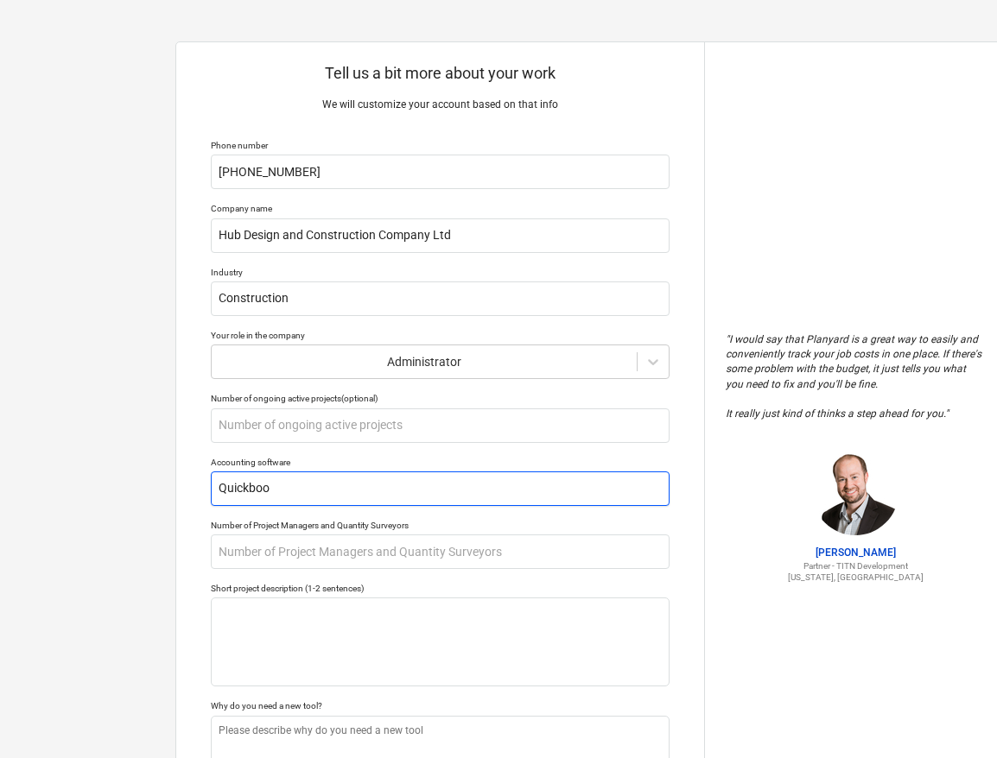
type textarea "x"
type input "Quickbook"
type textarea "x"
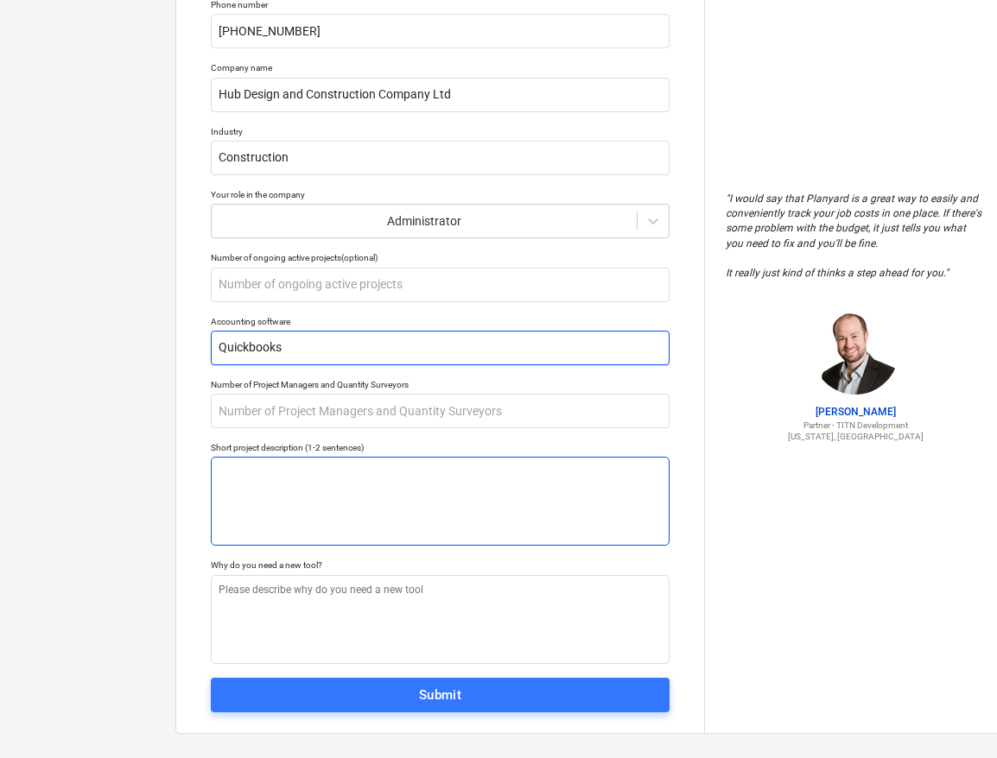
scroll to position [158, 0]
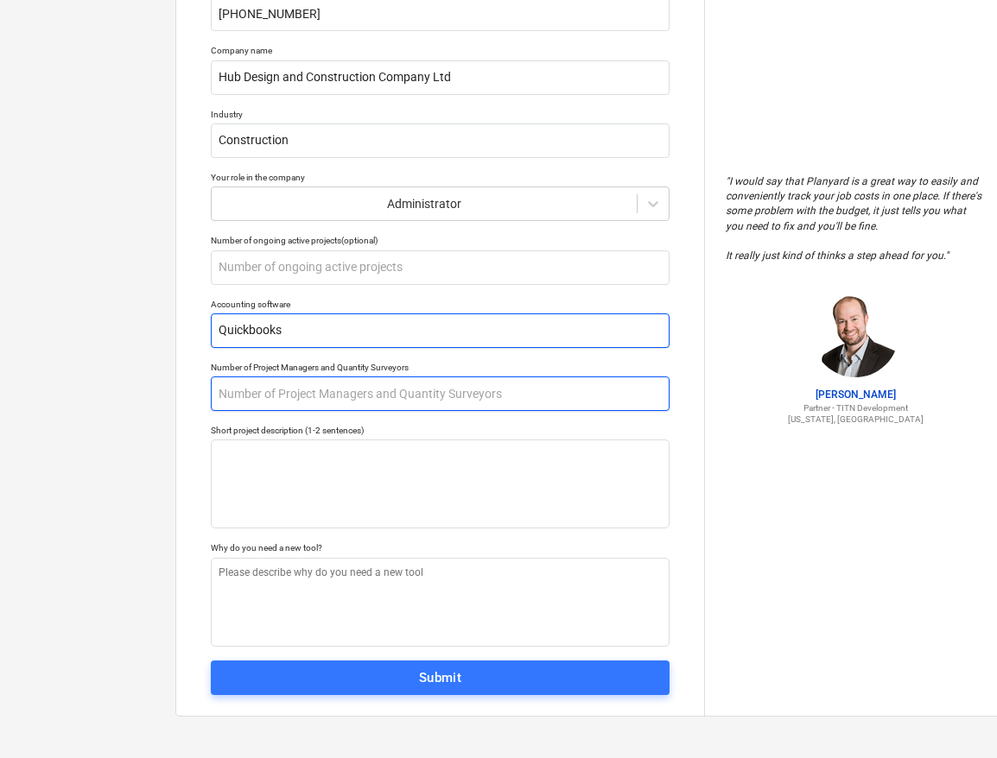
type input "Quickbooks"
click at [393, 393] on input "text" at bounding box center [440, 394] width 459 height 35
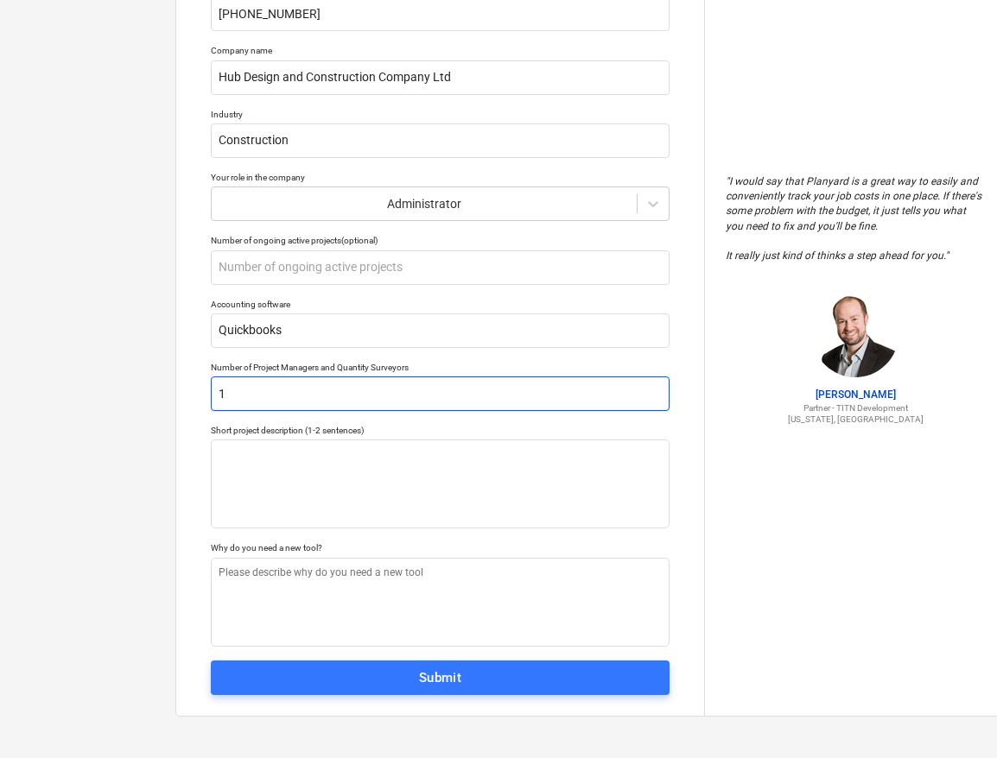
type textarea "x"
type input "1"
type textarea "x"
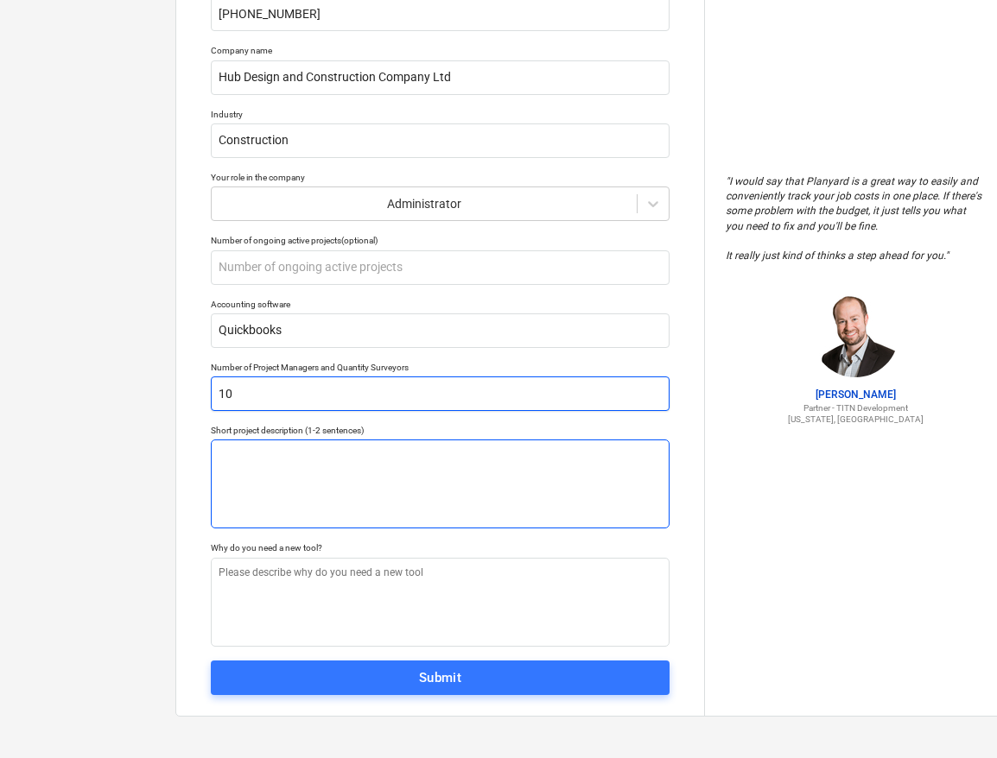
type input "10"
click at [323, 483] on textarea at bounding box center [440, 484] width 459 height 89
click at [314, 480] on textarea at bounding box center [440, 484] width 459 height 89
click at [408, 476] on textarea at bounding box center [440, 484] width 459 height 89
type textarea "x"
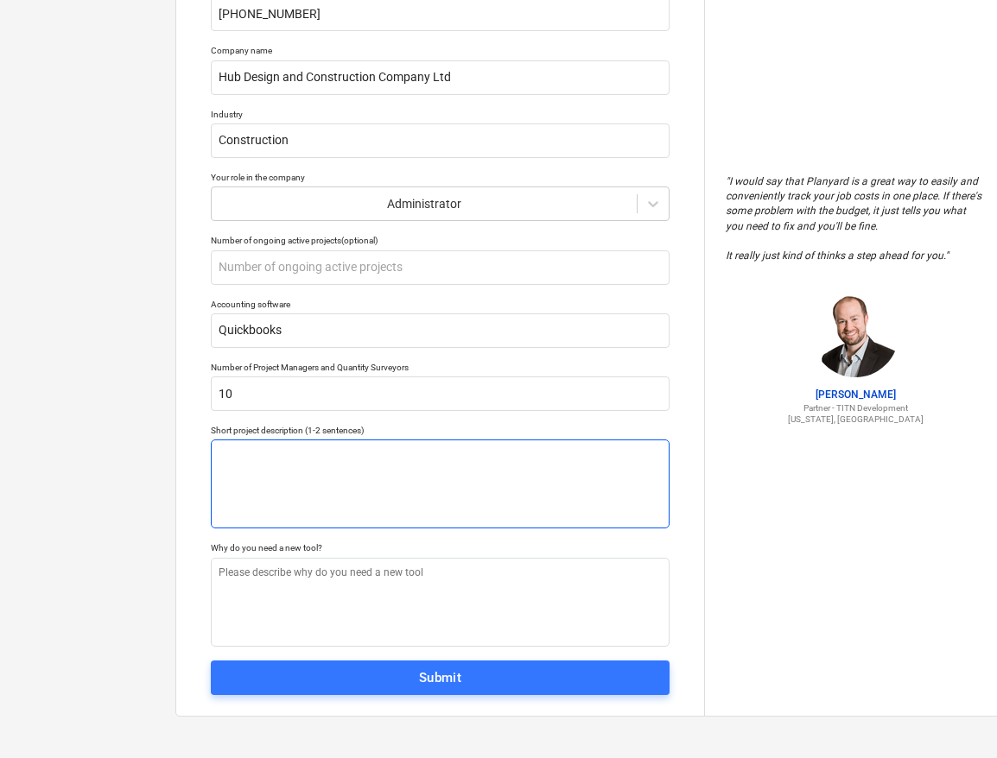
type textarea "C"
type textarea "x"
type textarea "Co"
type textarea "x"
type textarea "Cons"
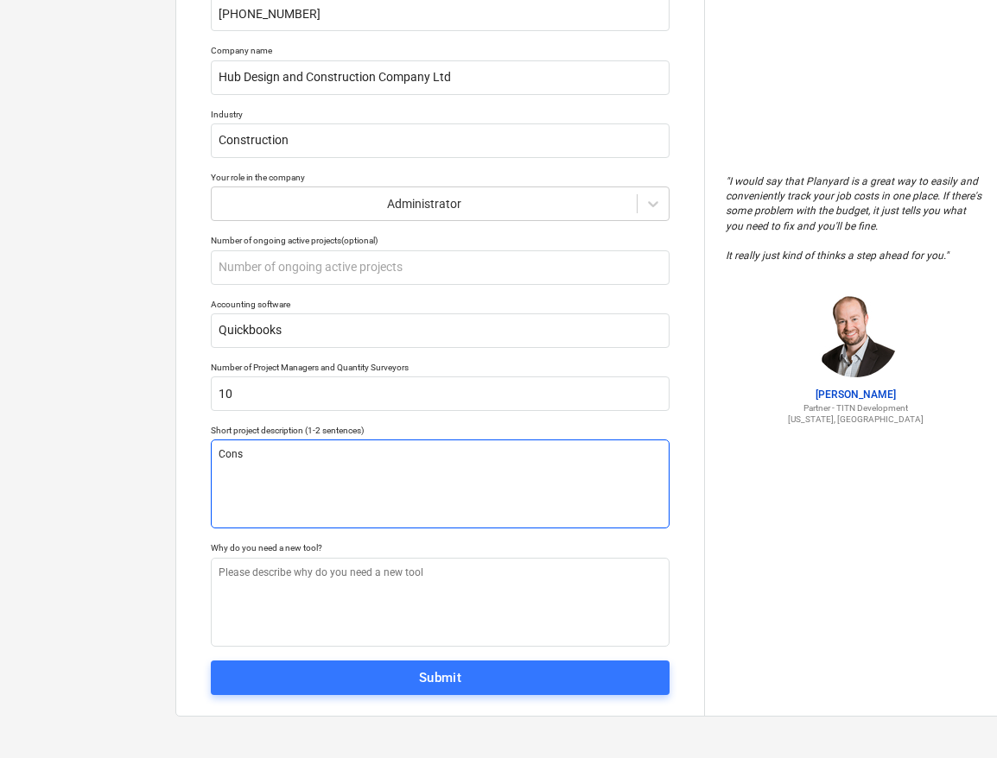
type textarea "x"
type textarea "Const"
type textarea "x"
type textarea "Constru"
type textarea "x"
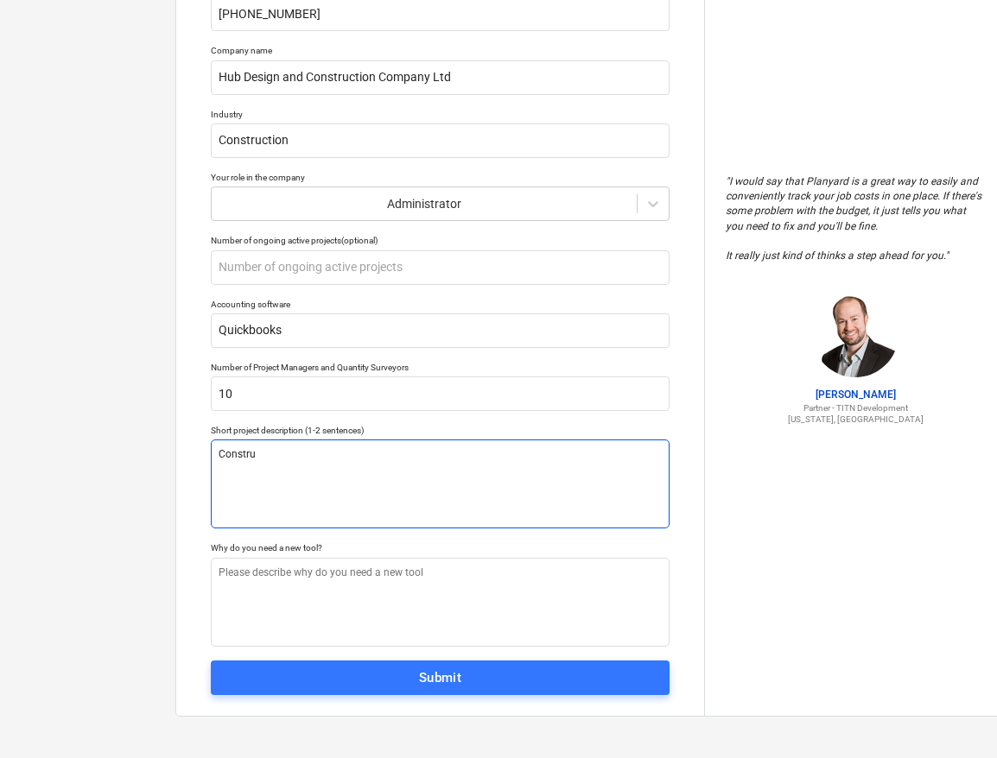
type textarea "Construc"
type textarea "x"
type textarea "Construct"
type textarea "x"
type textarea "Constructi"
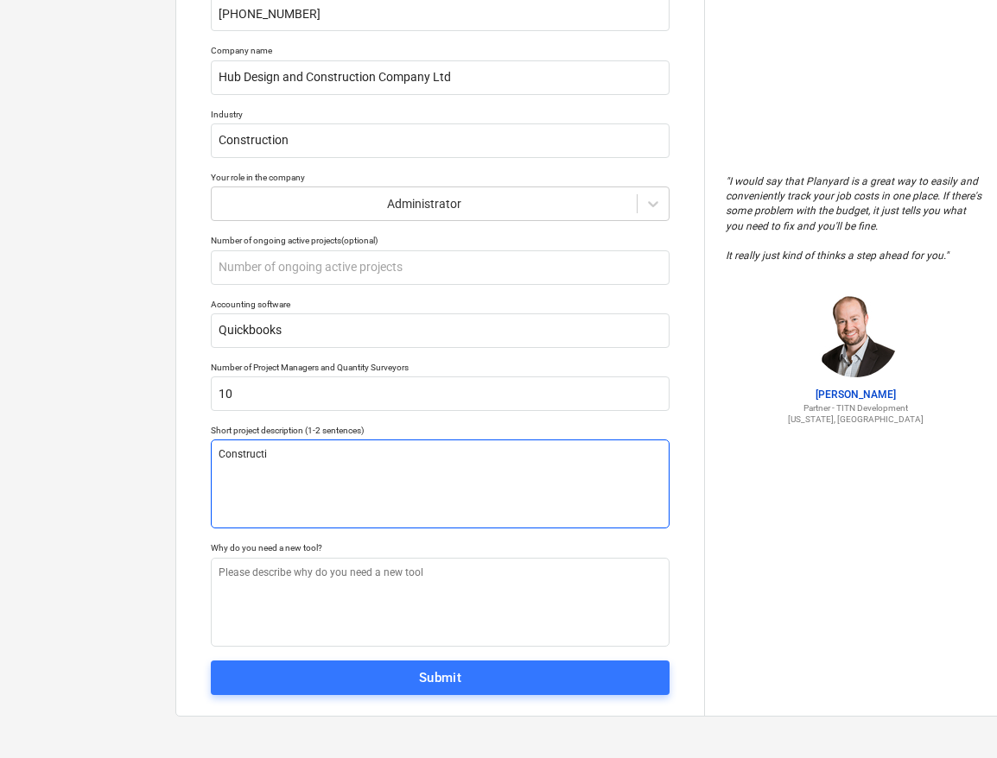
type textarea "x"
type textarea "Constructio"
type textarea "x"
type textarea "Construction"
type textarea "x"
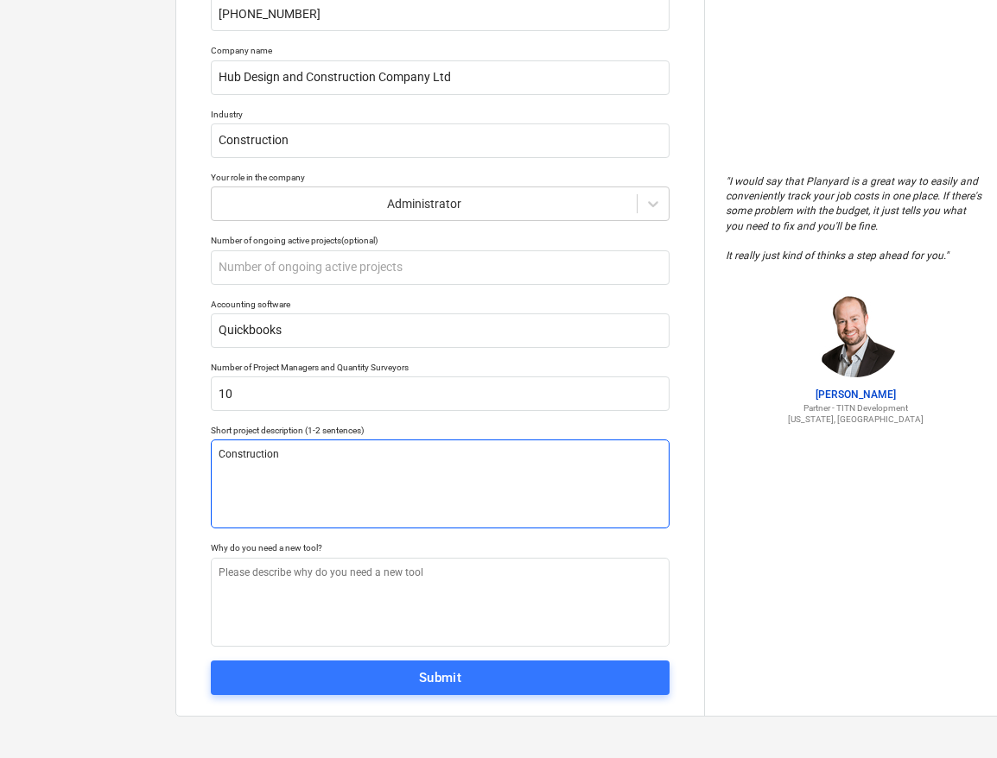
type textarea "Construction"
type textarea "x"
type textarea "Construction pr"
type textarea "x"
type textarea "Construction pro"
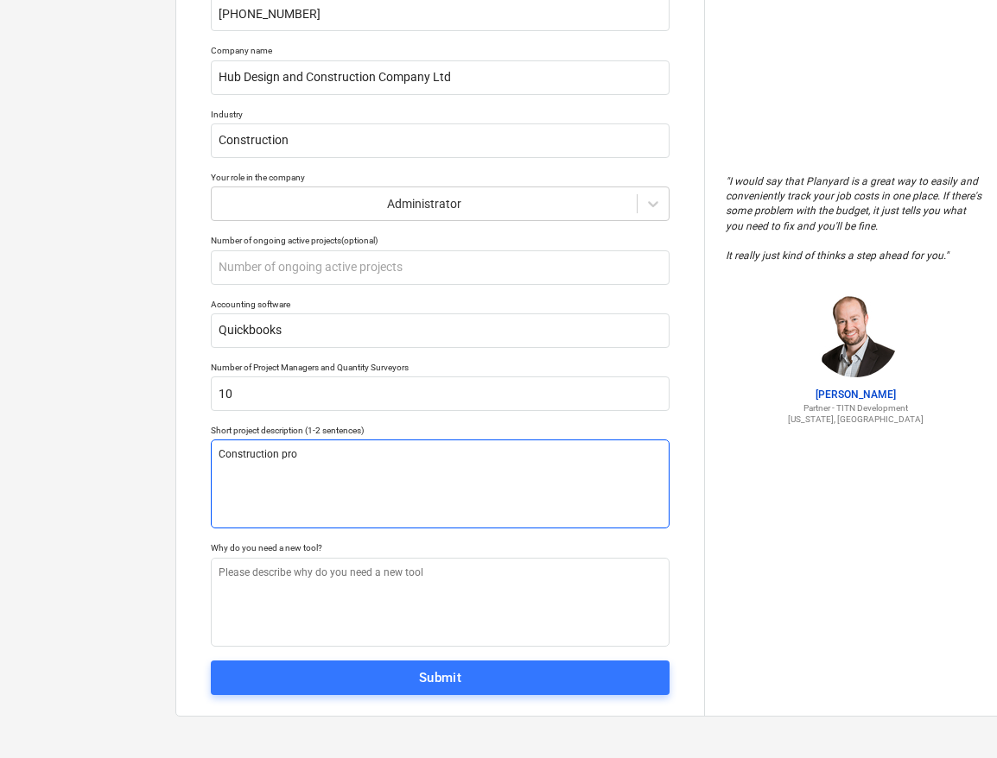
type textarea "x"
type textarea "Construction proj"
type textarea "x"
type textarea "Construction proje"
type textarea "x"
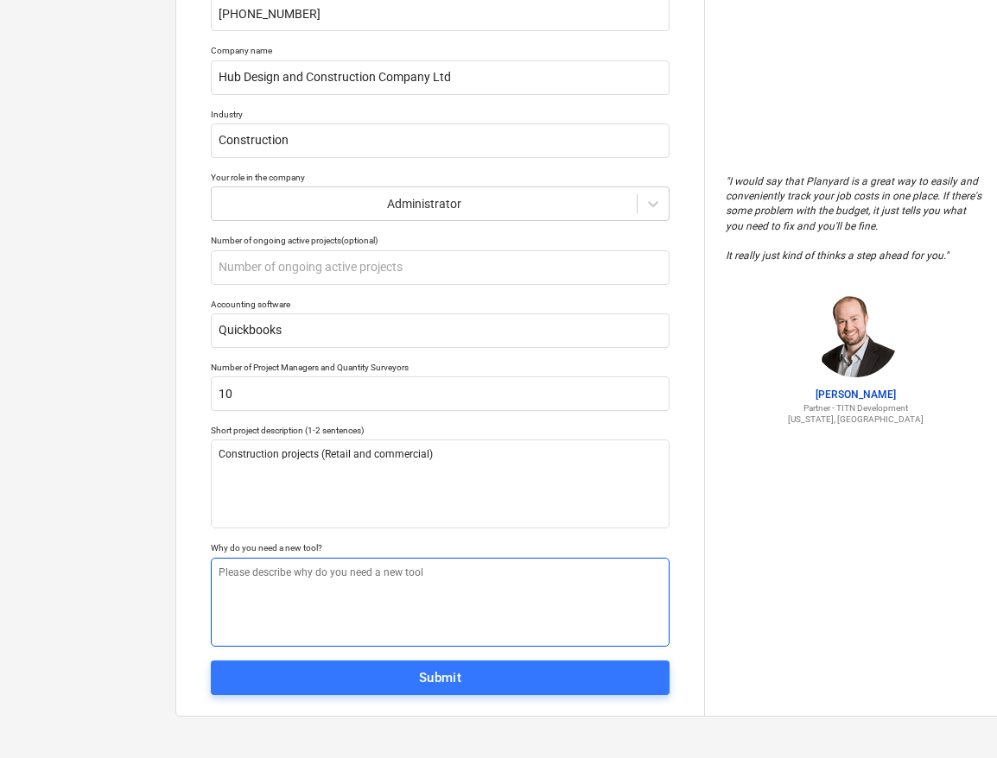
click at [265, 589] on textarea at bounding box center [440, 602] width 459 height 89
click at [393, 585] on textarea at bounding box center [440, 602] width 459 height 89
click at [293, 611] on textarea at bounding box center [440, 602] width 459 height 89
click at [402, 599] on textarea at bounding box center [440, 602] width 459 height 89
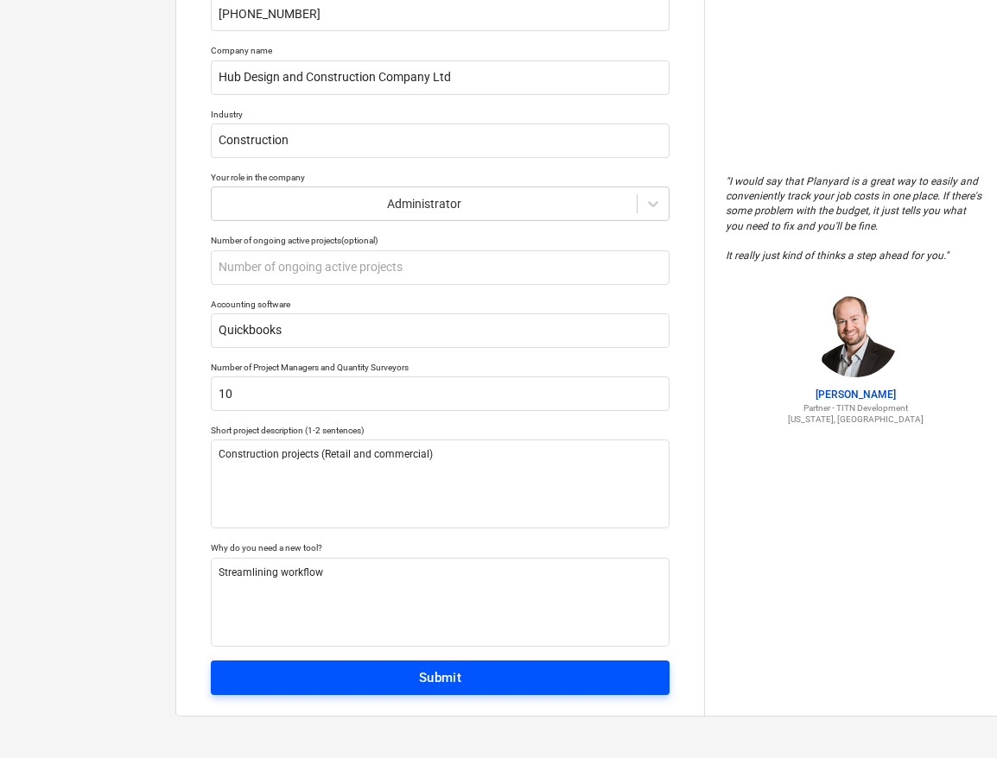
click at [390, 678] on span "Submit" at bounding box center [440, 678] width 421 height 22
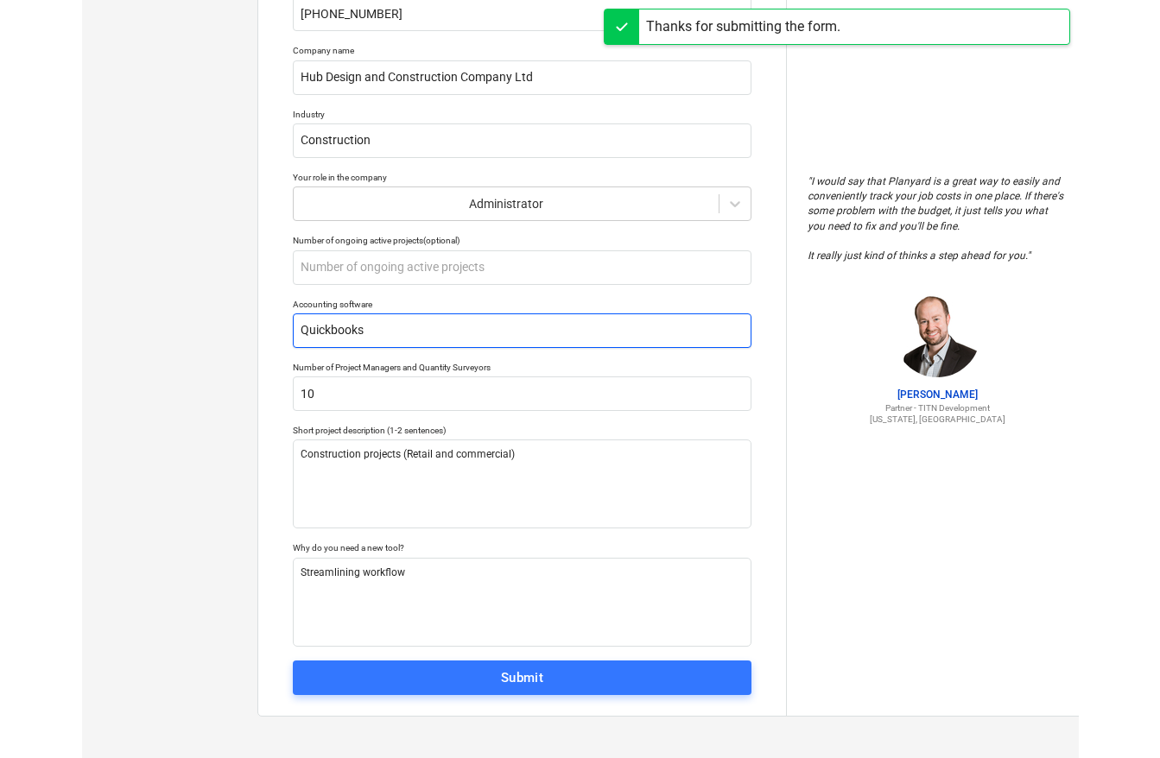
scroll to position [16, 0]
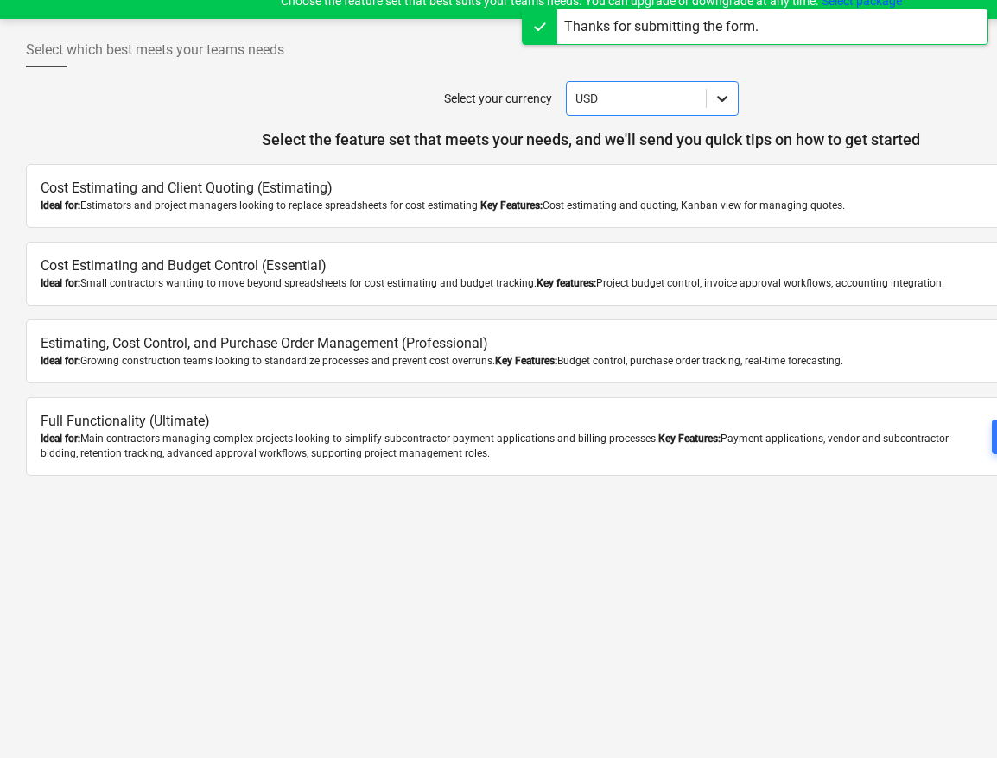
click at [724, 99] on icon at bounding box center [722, 99] width 10 height 6
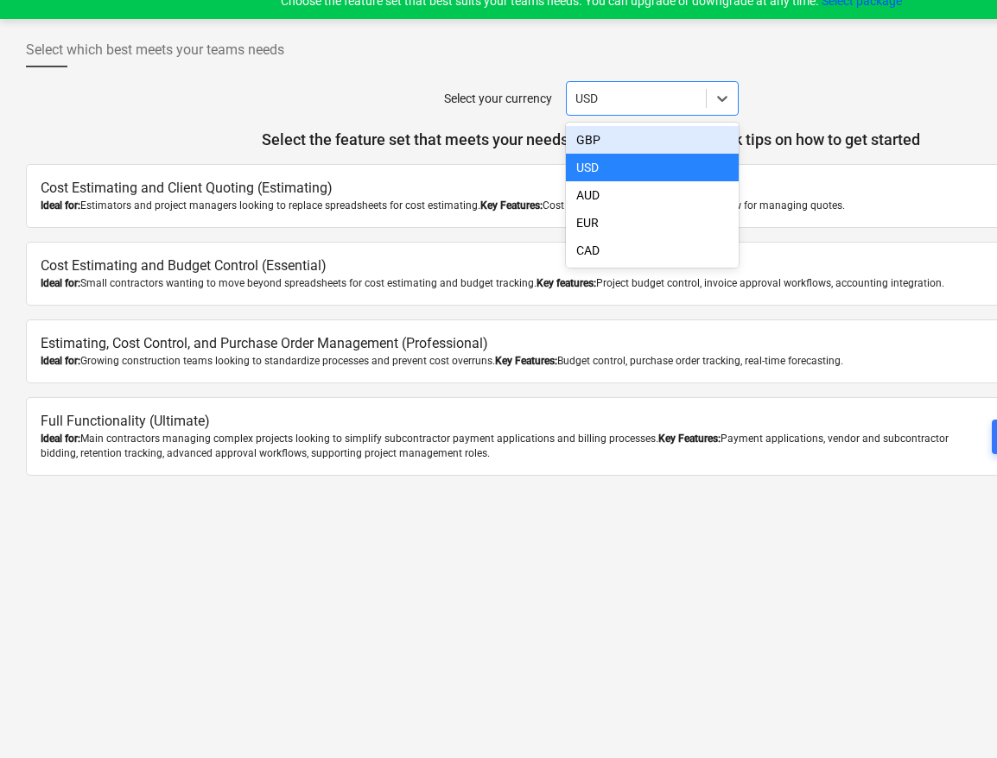
click at [625, 135] on div "GBP" at bounding box center [652, 140] width 173 height 28
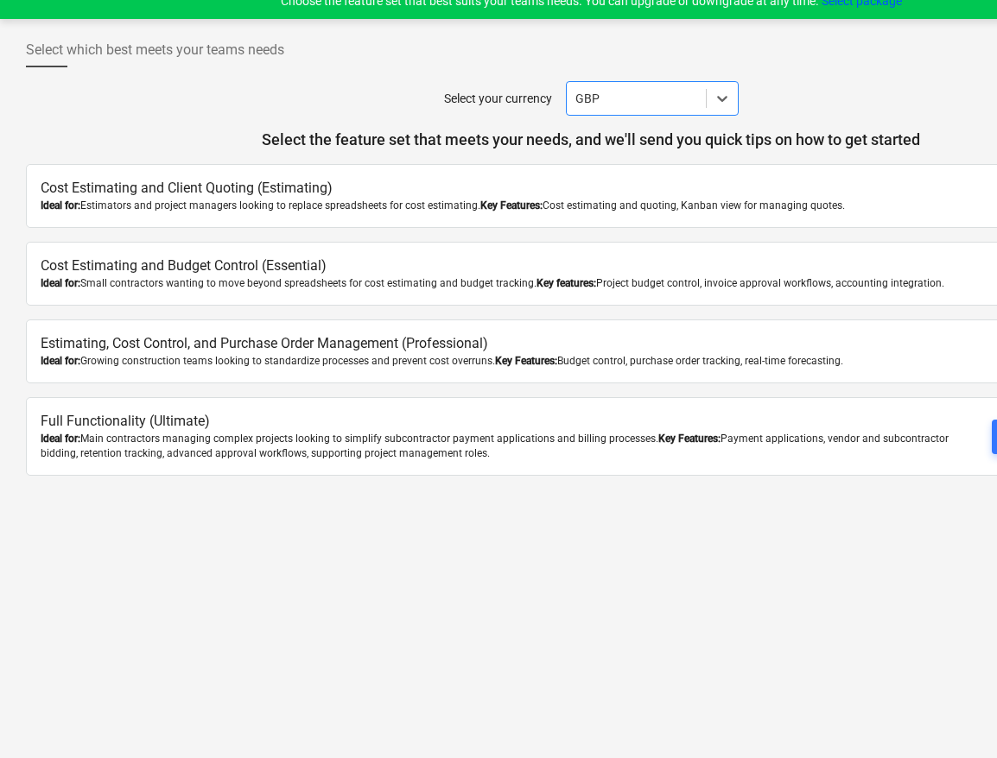
click at [323, 187] on p "Cost Estimating and Client Quoting (Estimating)" at bounding box center [499, 189] width 917 height 20
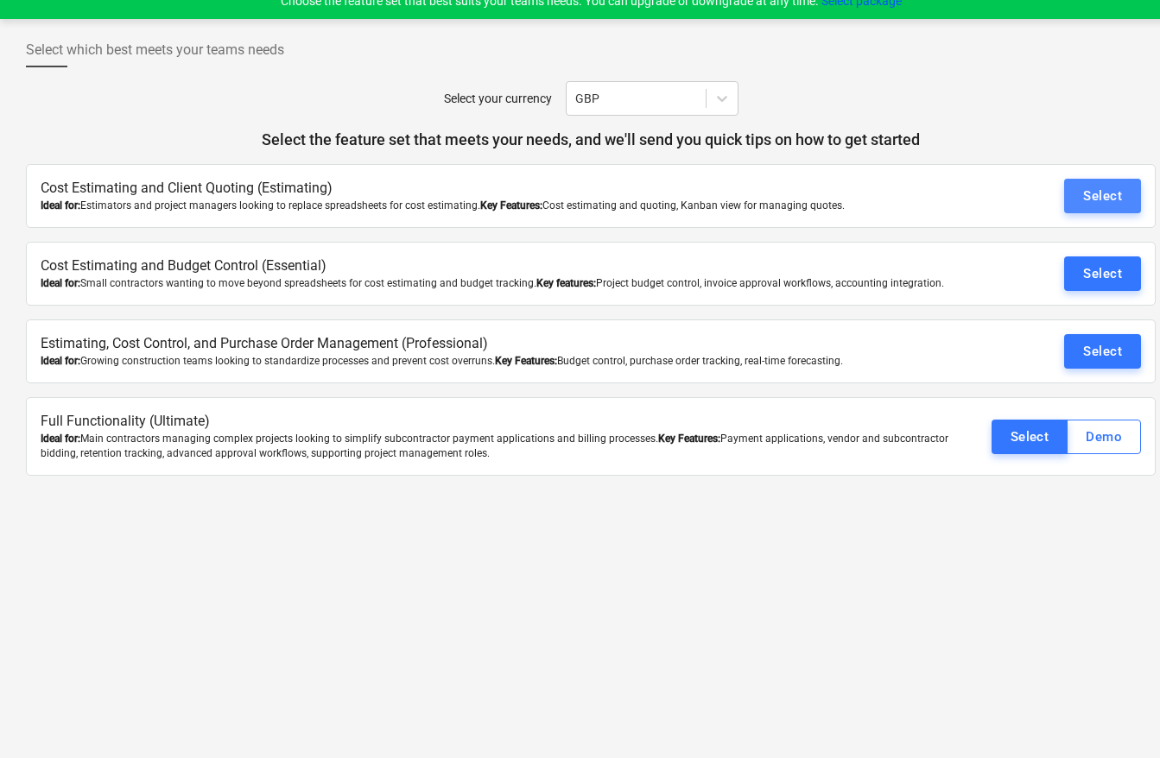
click at [1002, 196] on div "Select" at bounding box center [1102, 196] width 39 height 22
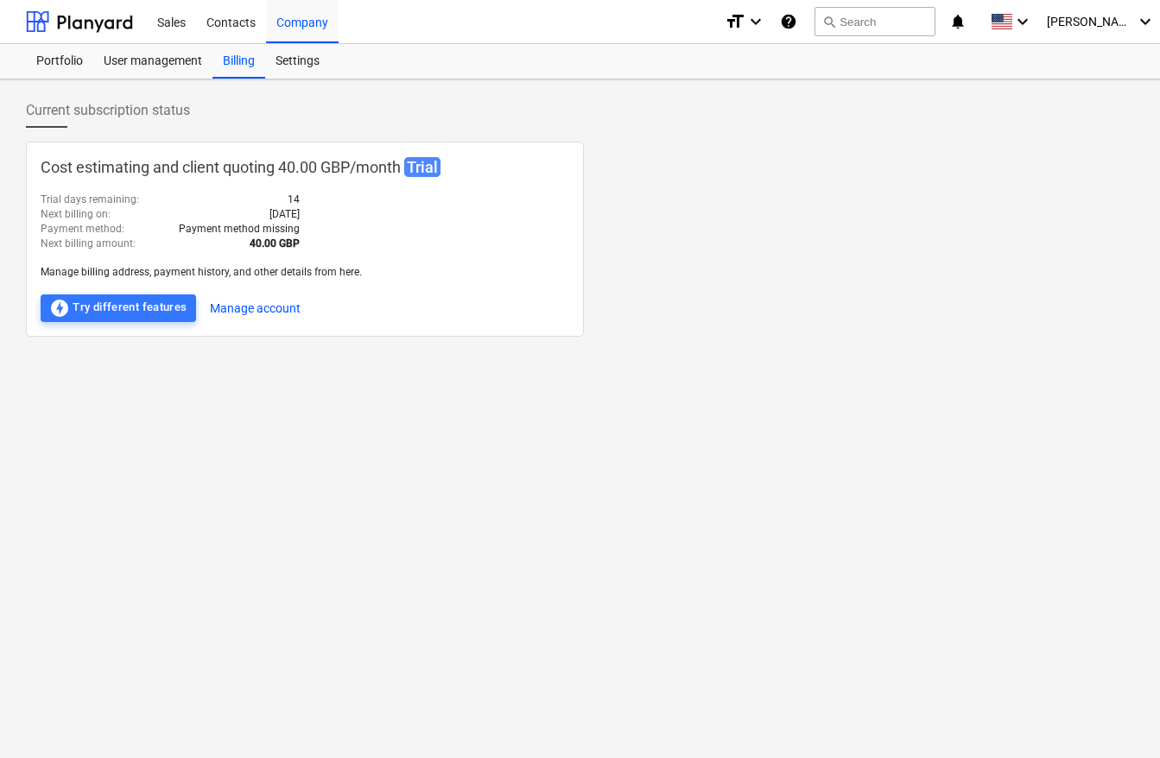
click at [658, 249] on div "Cost estimating and client quoting 40.00 GBP / month Trial Trial days remaining…" at bounding box center [591, 239] width 1130 height 195
click at [1002, 22] on icon "keyboard_arrow_down" at bounding box center [1022, 21] width 21 height 21
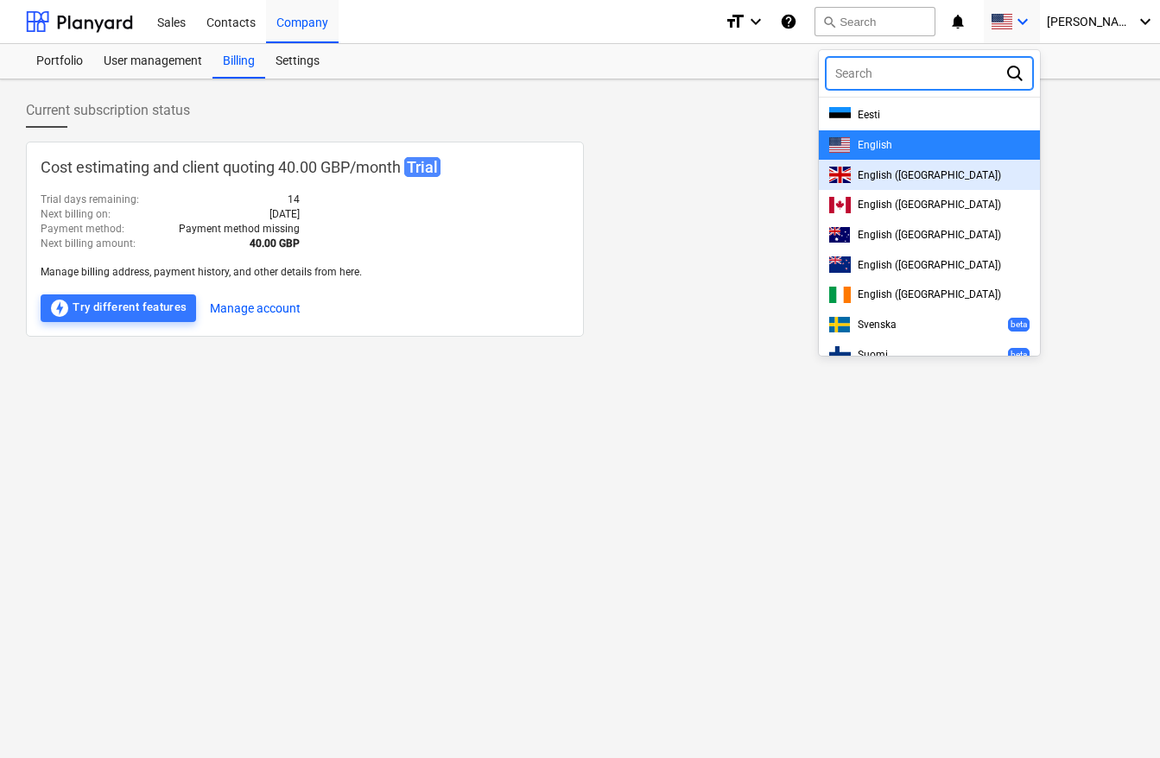
click at [917, 179] on span "English ([GEOGRAPHIC_DATA])" at bounding box center [929, 175] width 143 height 12
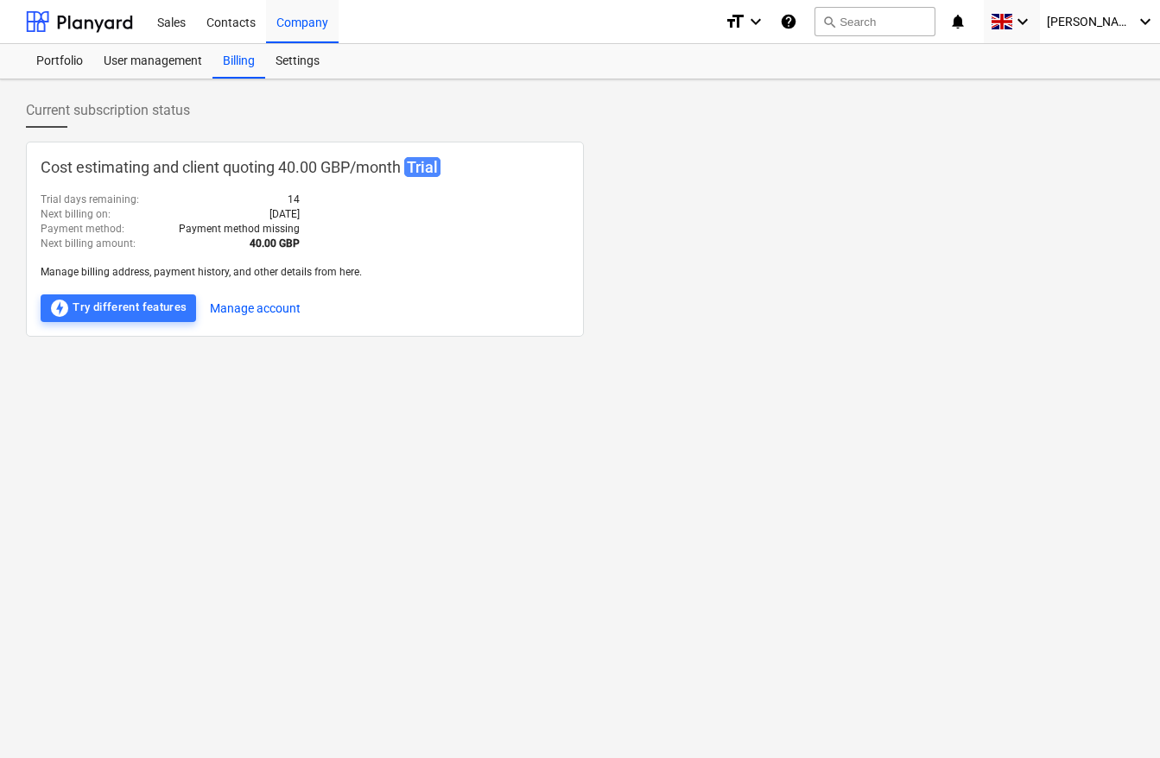
click at [171, 228] on div "Payment method : Payment method missing" at bounding box center [170, 229] width 259 height 15
click at [60, 64] on div "Portfolio" at bounding box center [59, 61] width 67 height 35
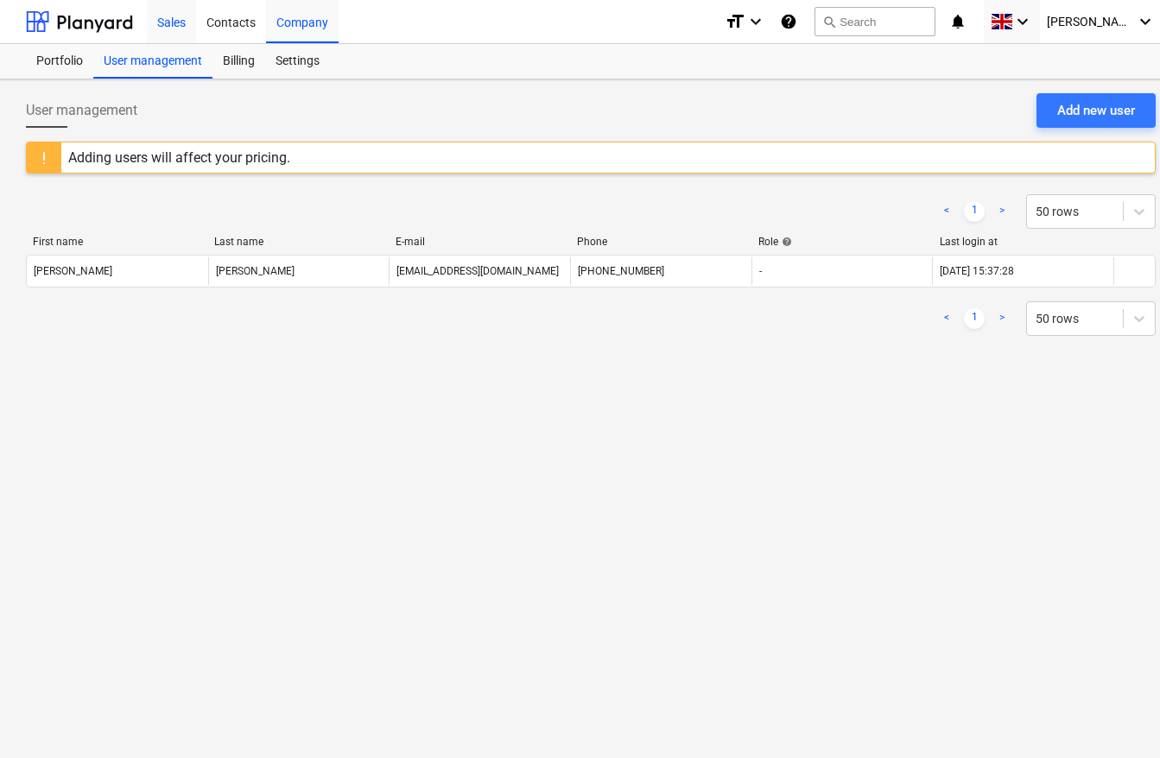
click at [170, 28] on div "Sales" at bounding box center [171, 21] width 49 height 44
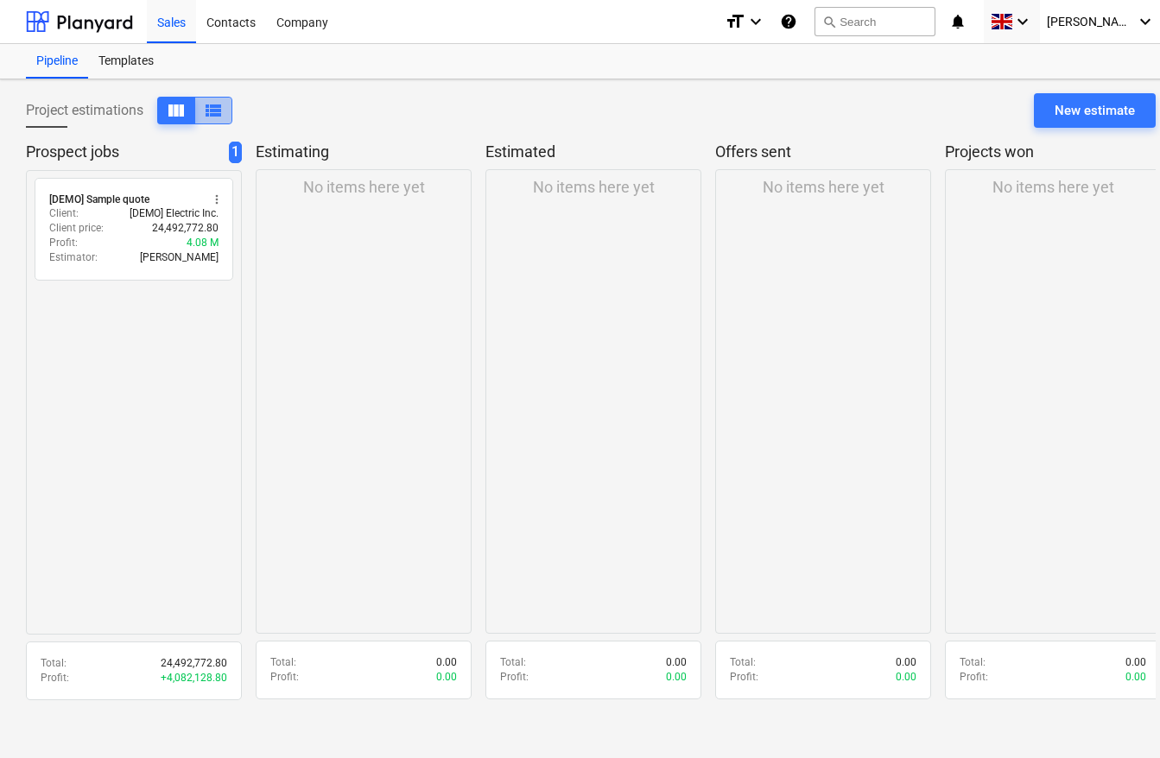
click at [214, 107] on span "view_list" at bounding box center [213, 110] width 21 height 21
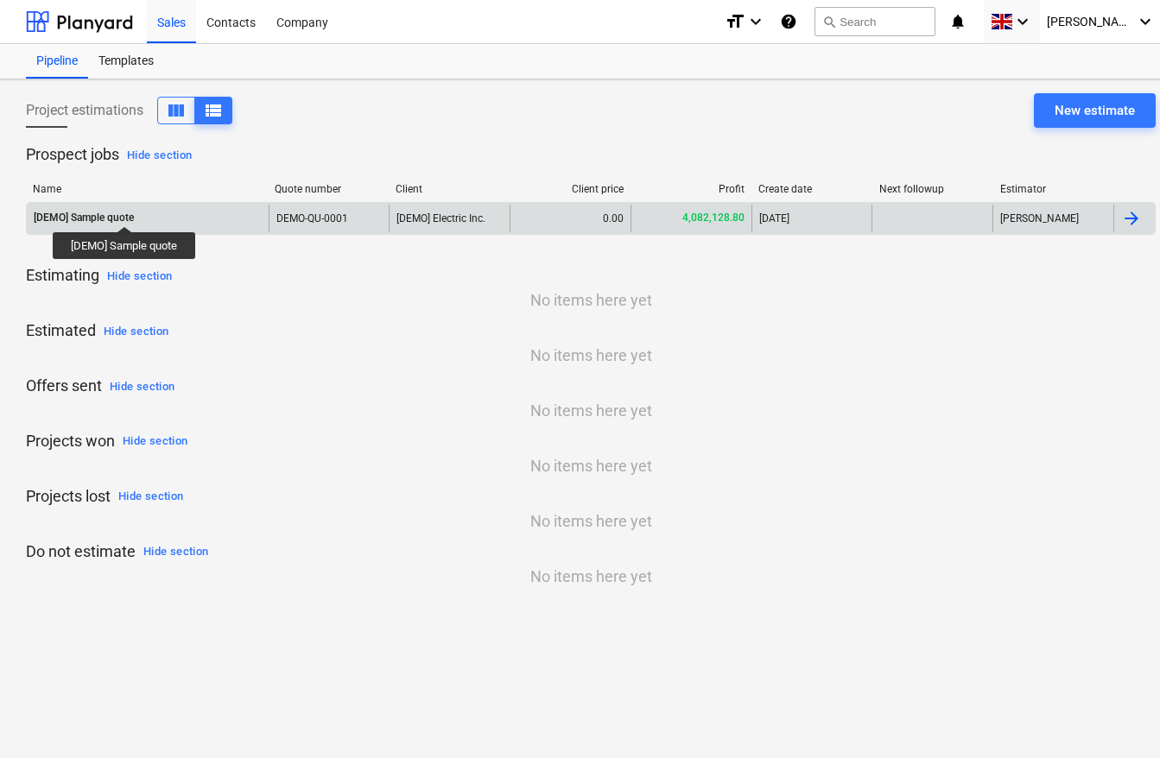
click at [125, 211] on div "[DEMO] Sample quote" at bounding box center [84, 218] width 100 height 15
